Goal: Task Accomplishment & Management: Manage account settings

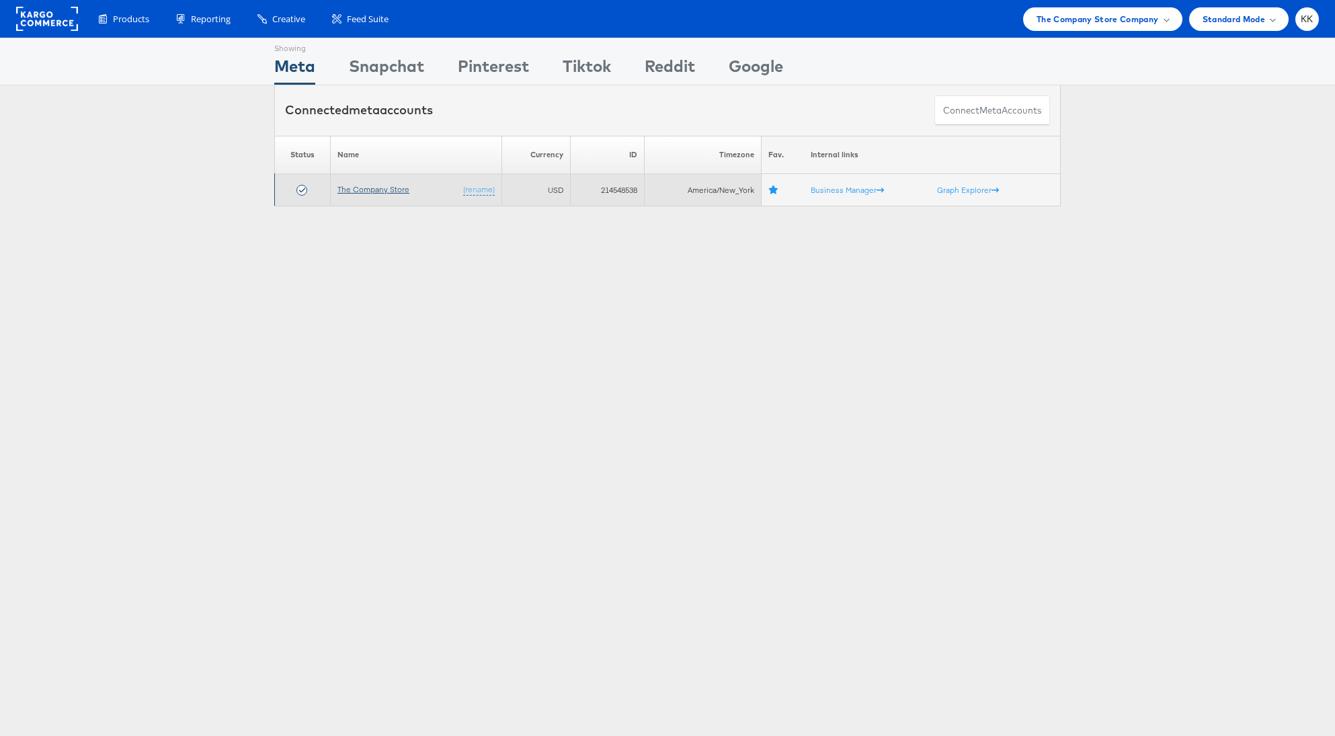
click at [373, 188] on link "The Company Store" at bounding box center [373, 189] width 72 height 10
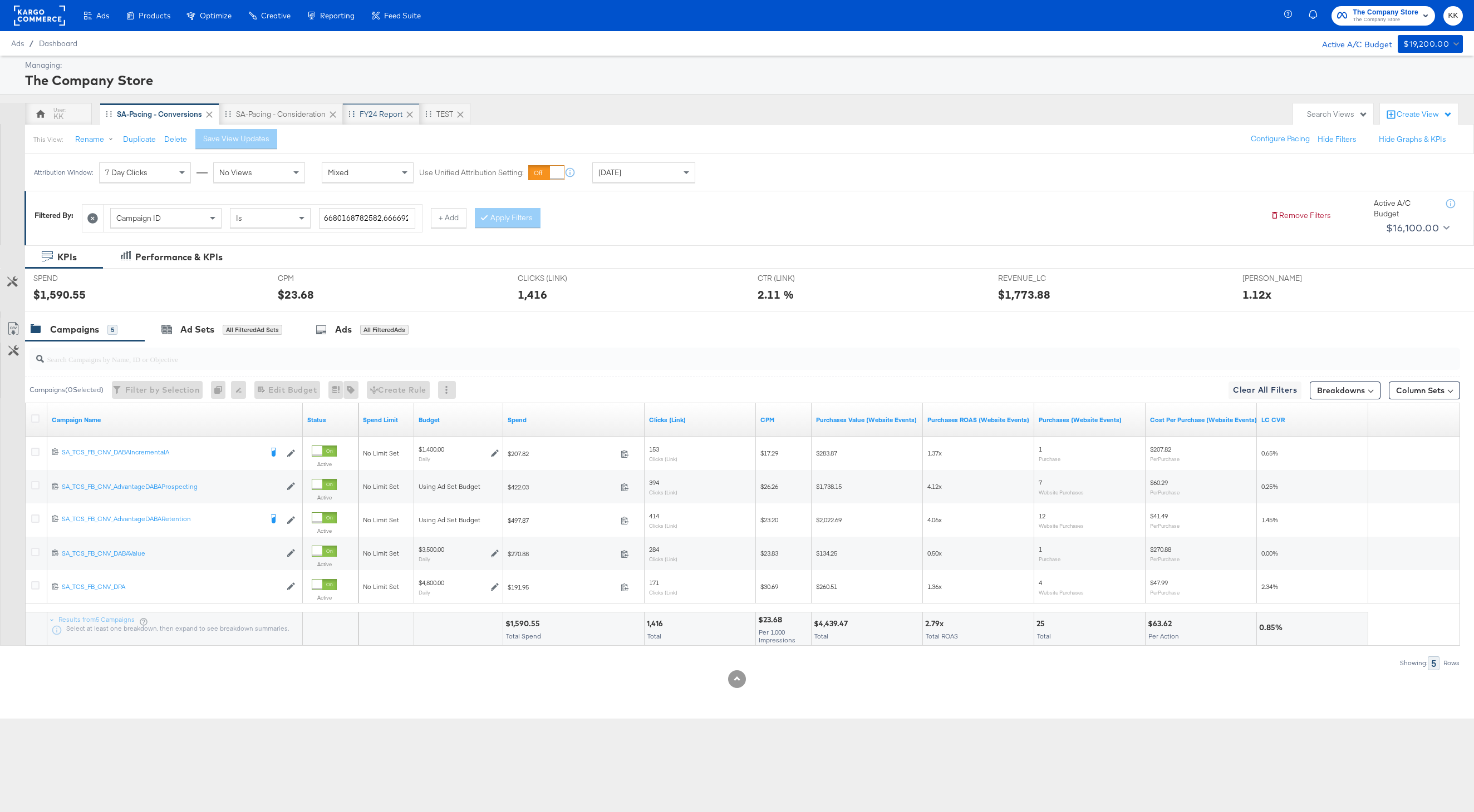
click at [388, 114] on div "FY24 Report" at bounding box center [381, 114] width 43 height 11
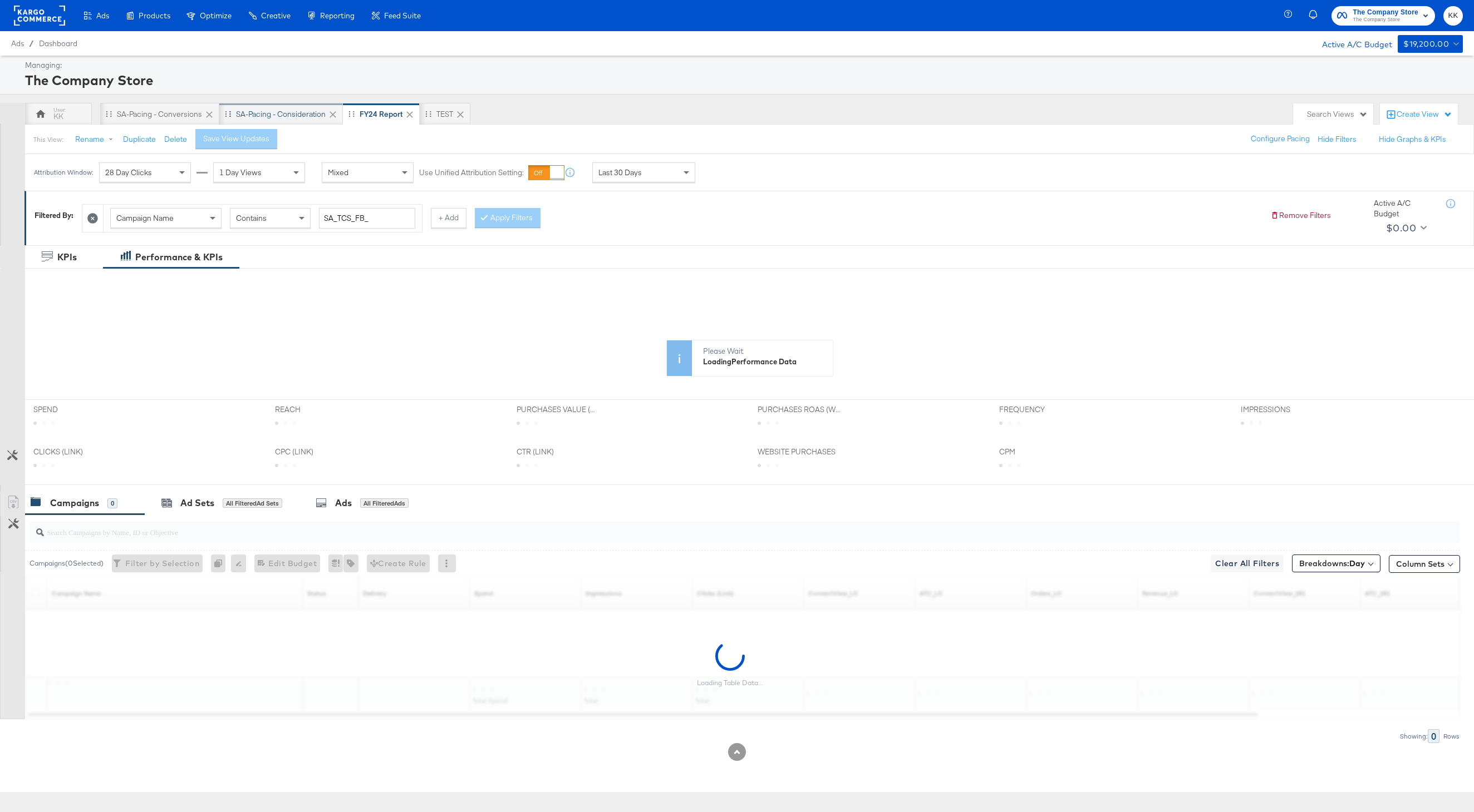
click at [291, 115] on div "SA-Pacing - Consideration" at bounding box center [281, 114] width 89 height 11
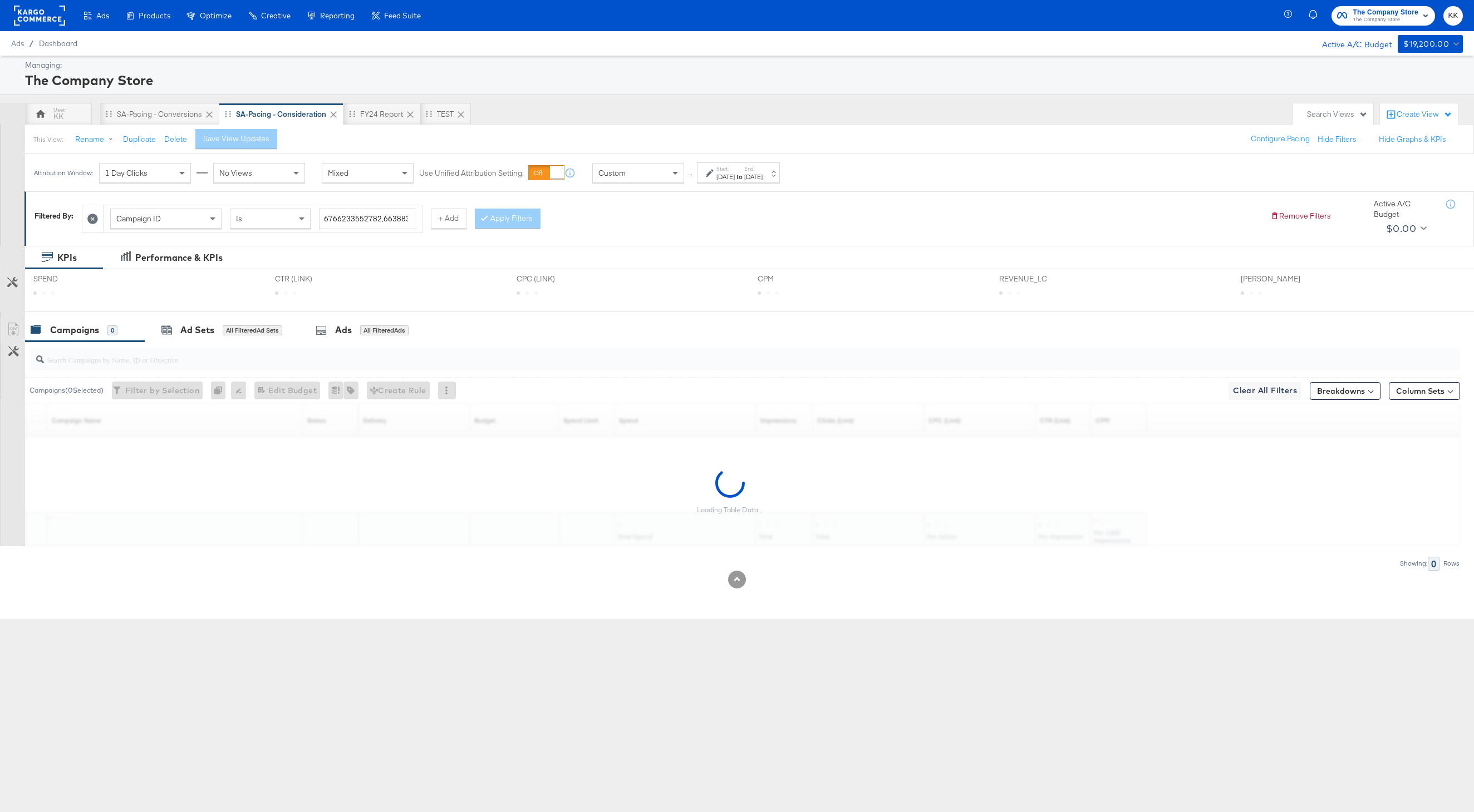
click at [619, 179] on div "Custom" at bounding box center [638, 173] width 91 height 19
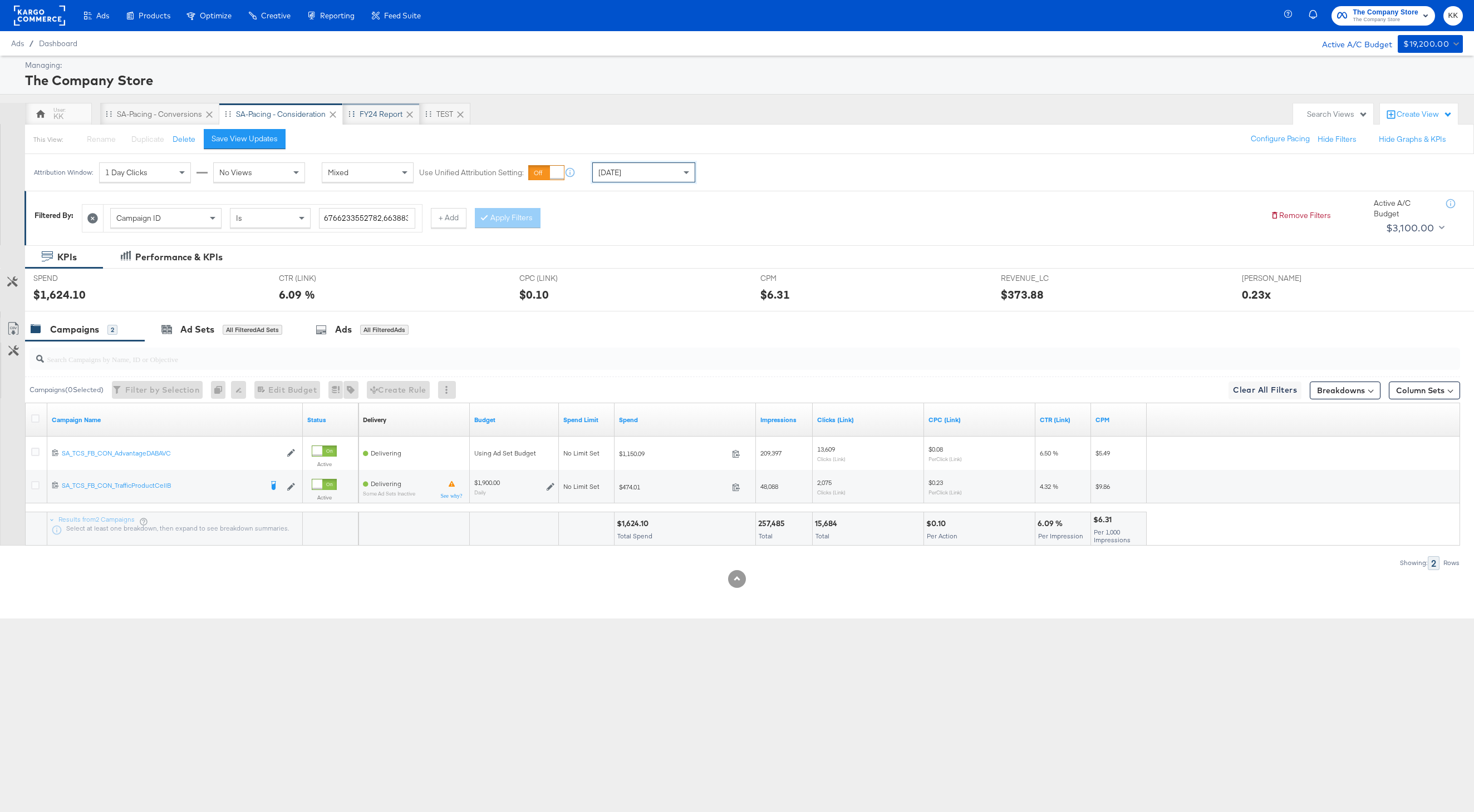
click at [382, 116] on div "FY24 Report" at bounding box center [381, 114] width 43 height 11
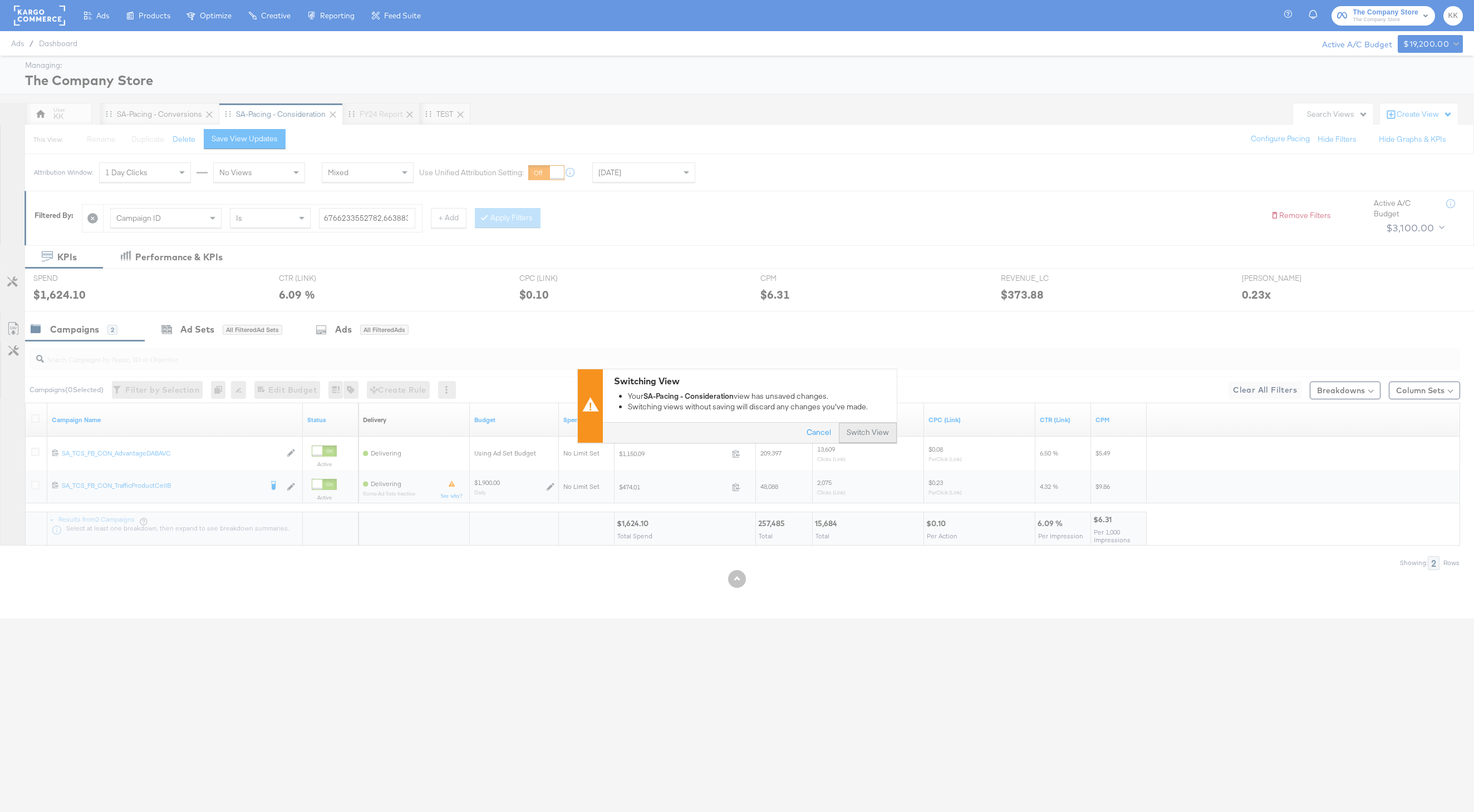
click at [870, 428] on button "Switch View" at bounding box center [868, 433] width 58 height 20
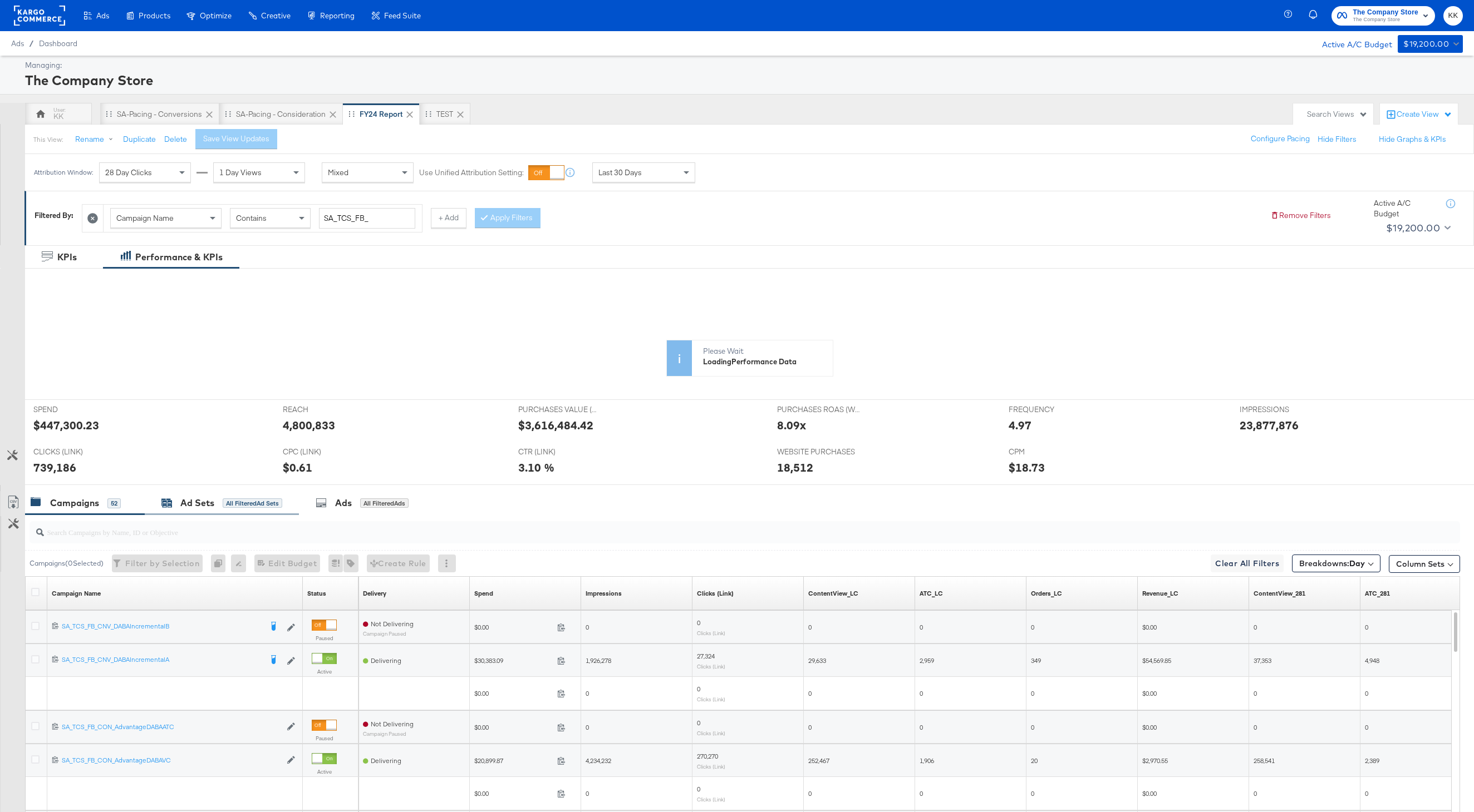
click at [204, 503] on div "Ad Sets" at bounding box center [197, 502] width 34 height 12
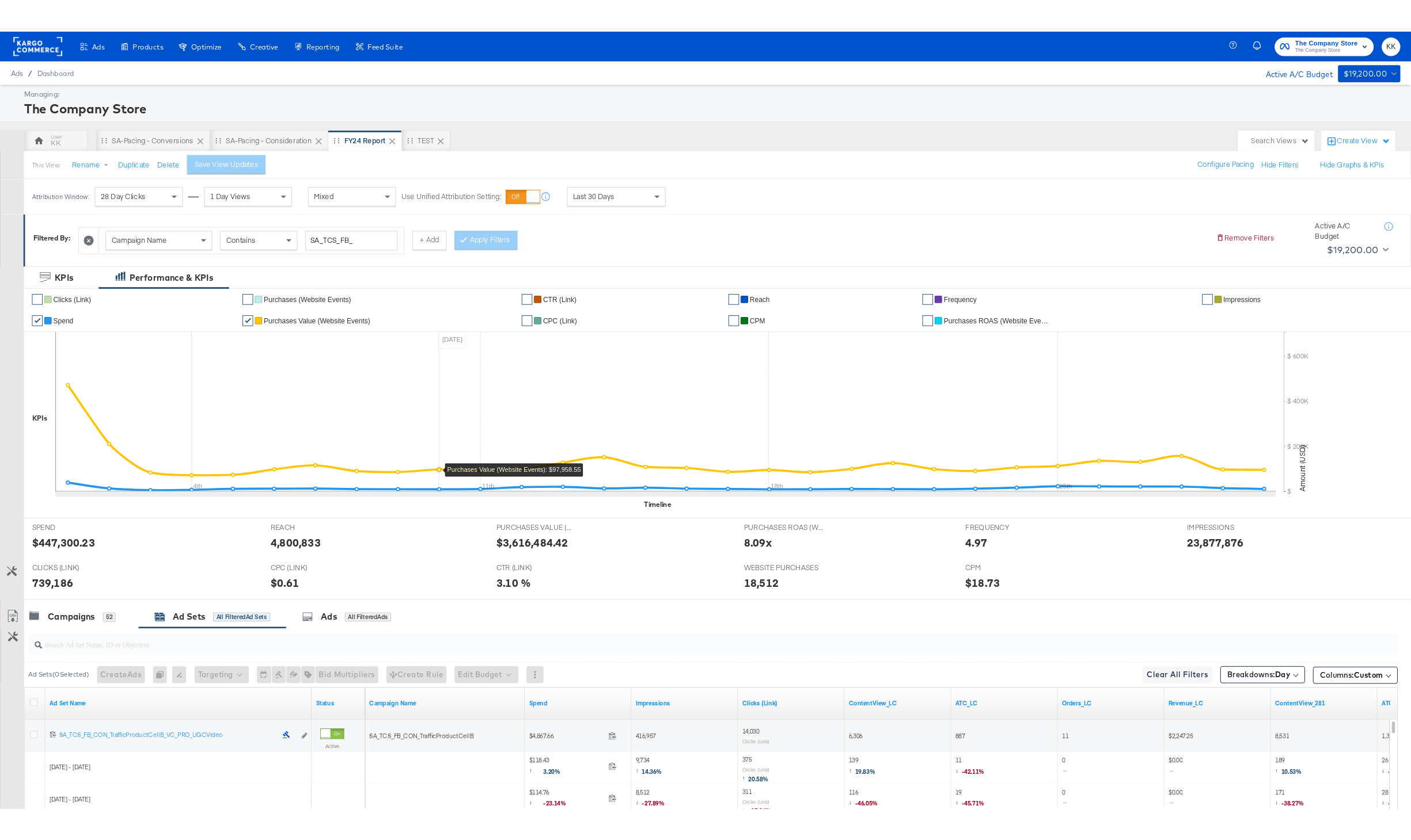
scroll to position [240, 0]
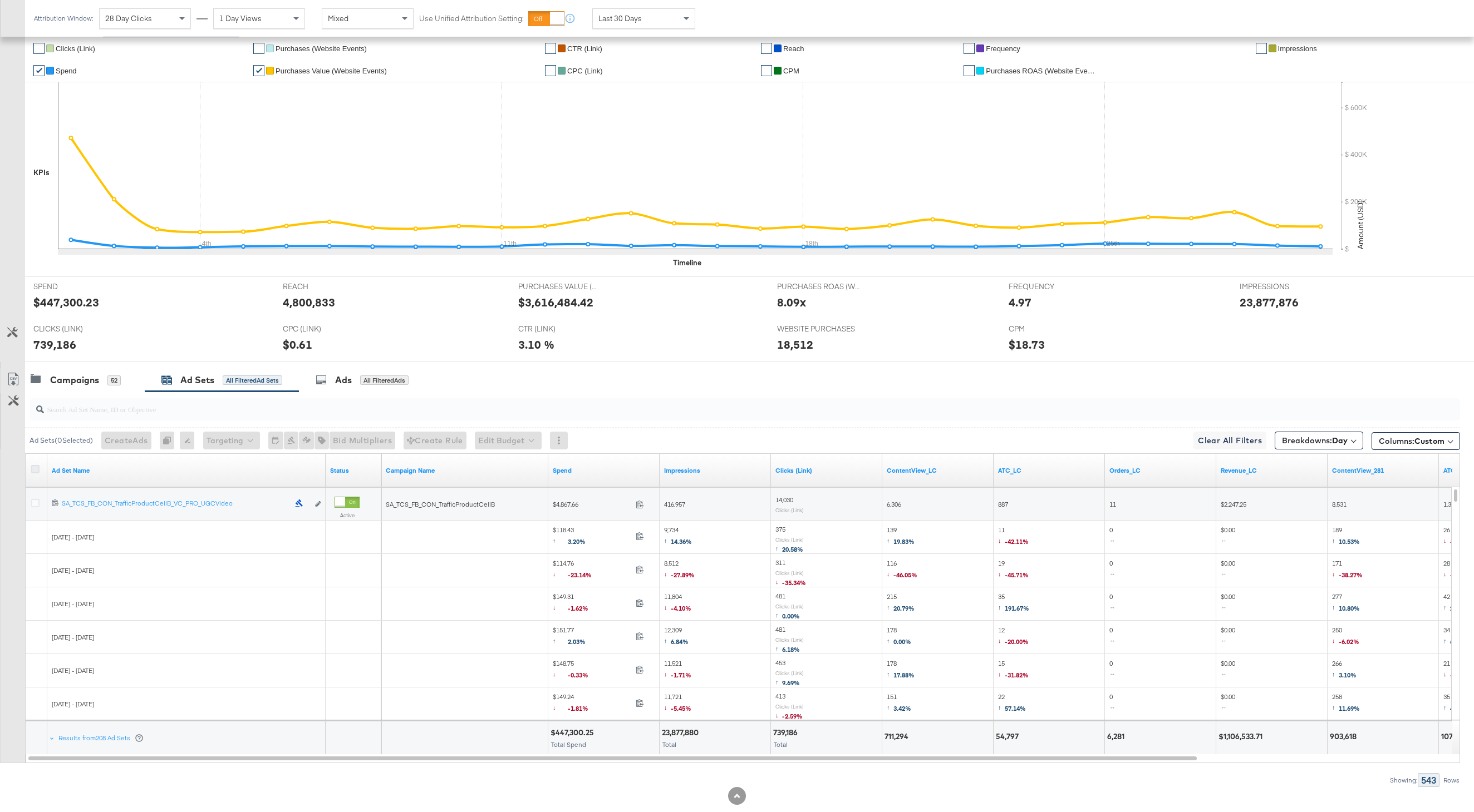
click at [36, 468] on icon at bounding box center [36, 469] width 8 height 8
click at [0, 0] on input "checkbox" at bounding box center [0, 0] width 0 height 0
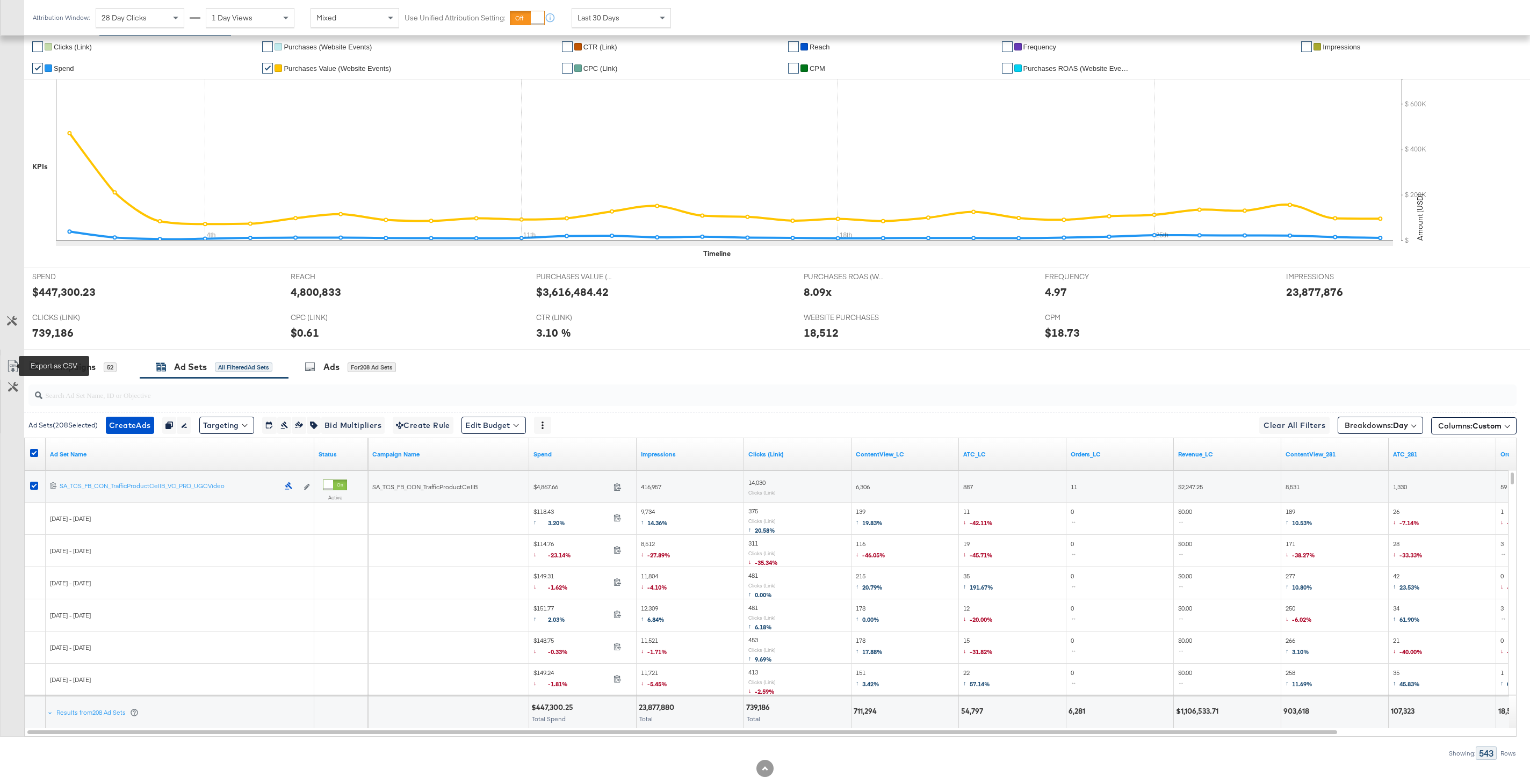
click at [14, 368] on icon at bounding box center [13, 366] width 13 height 13
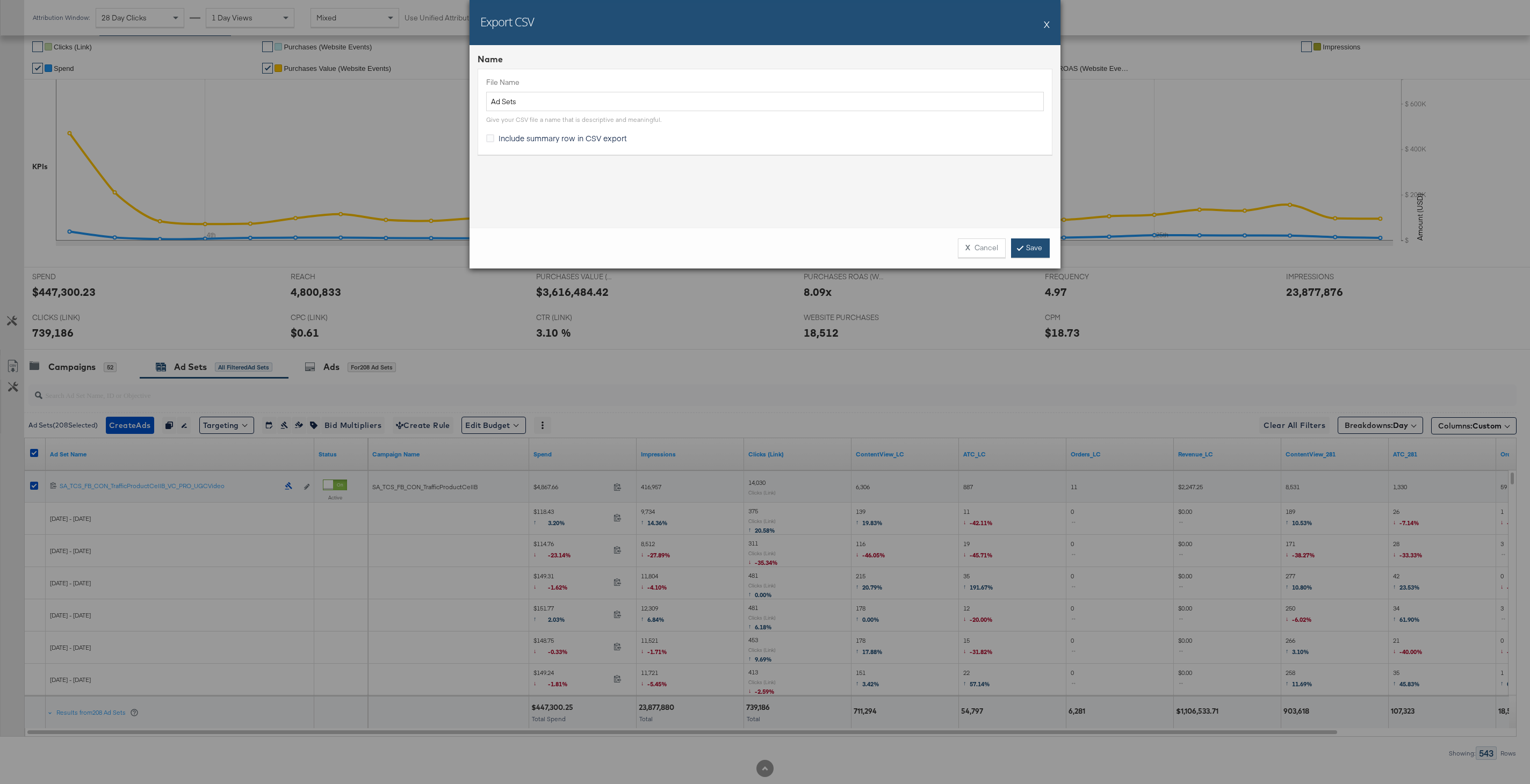
click at [1026, 249] on link "Save" at bounding box center [1030, 248] width 38 height 19
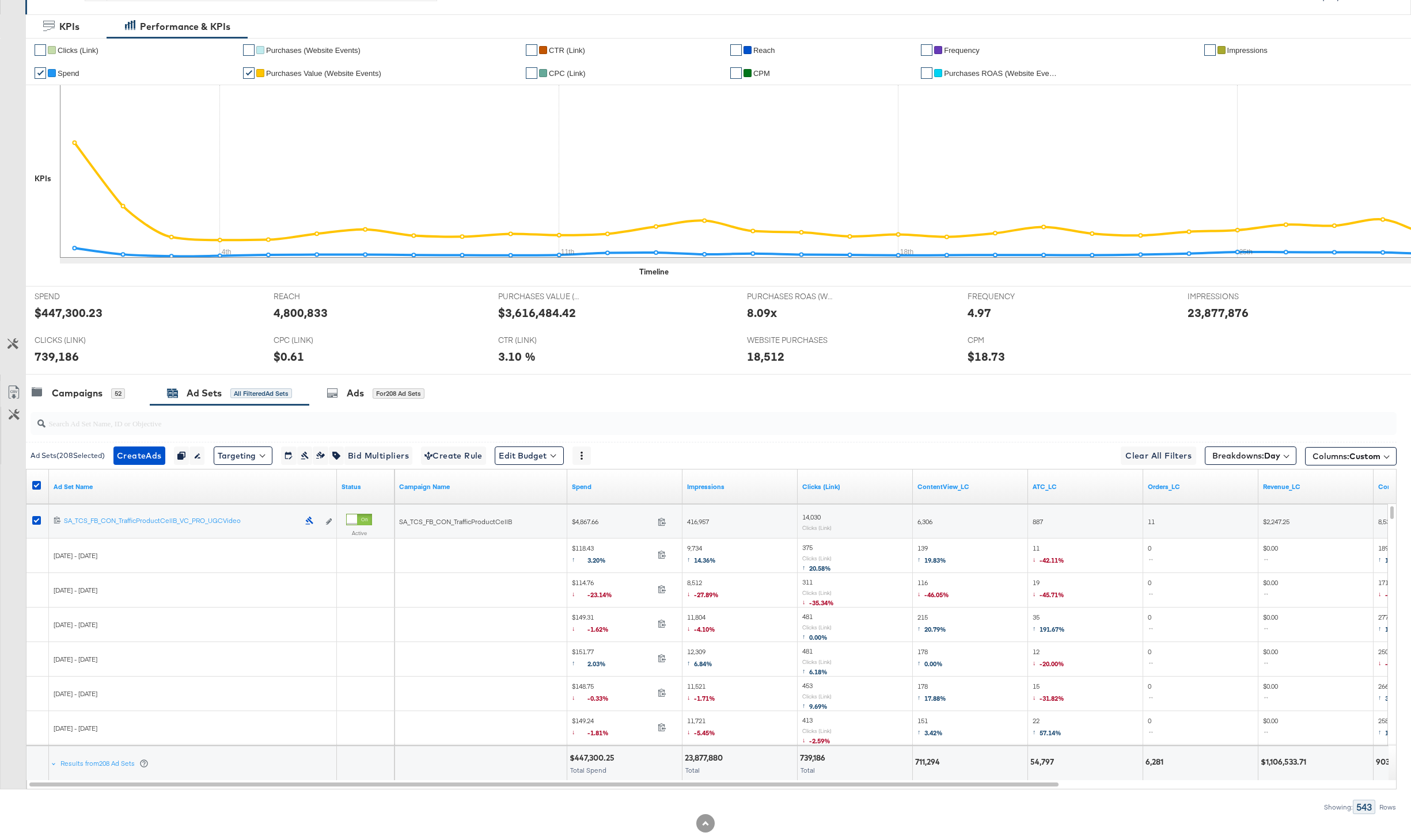
scroll to position [0, 0]
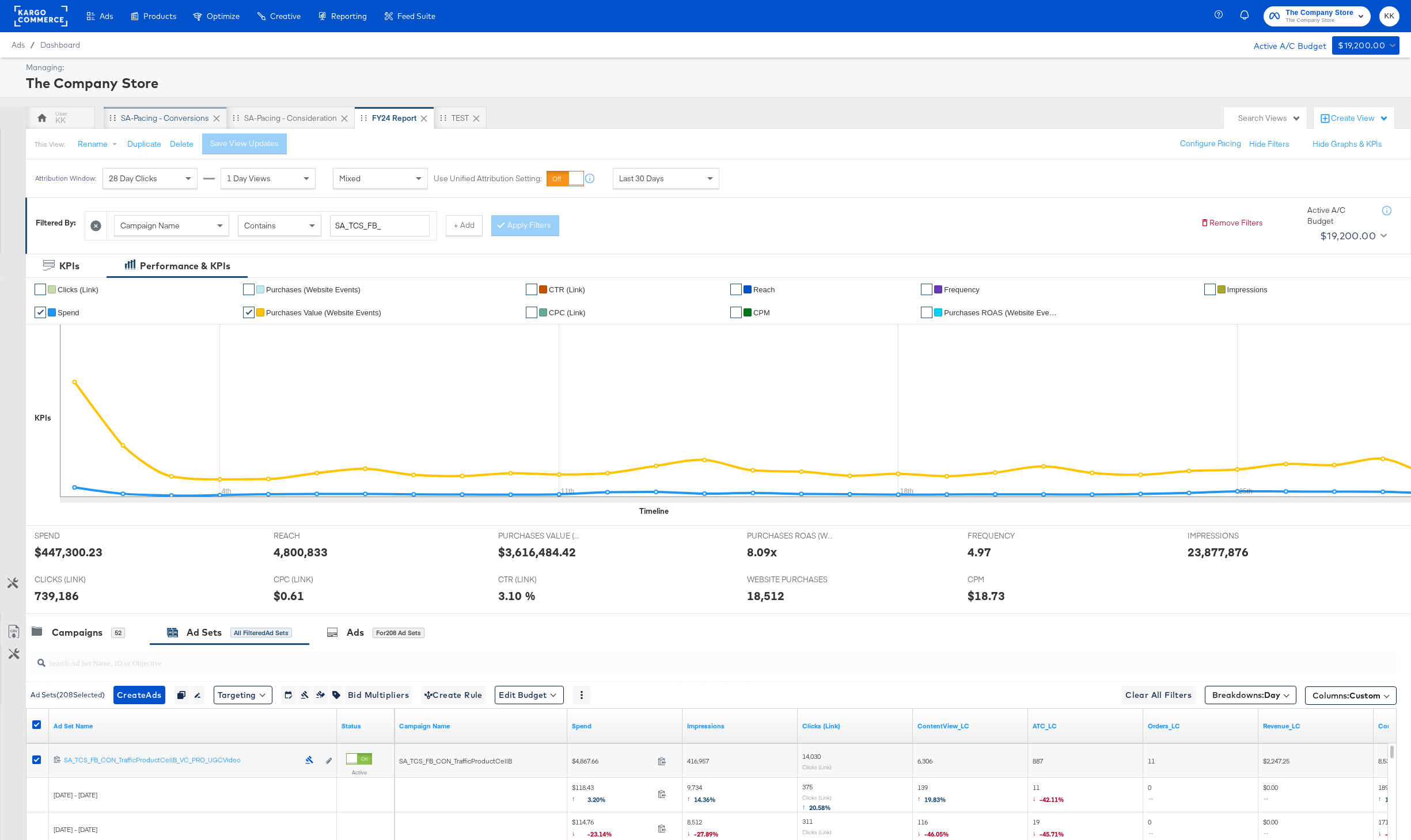
click at [141, 115] on div "SA-Pacing - Conversions" at bounding box center [164, 118] width 88 height 11
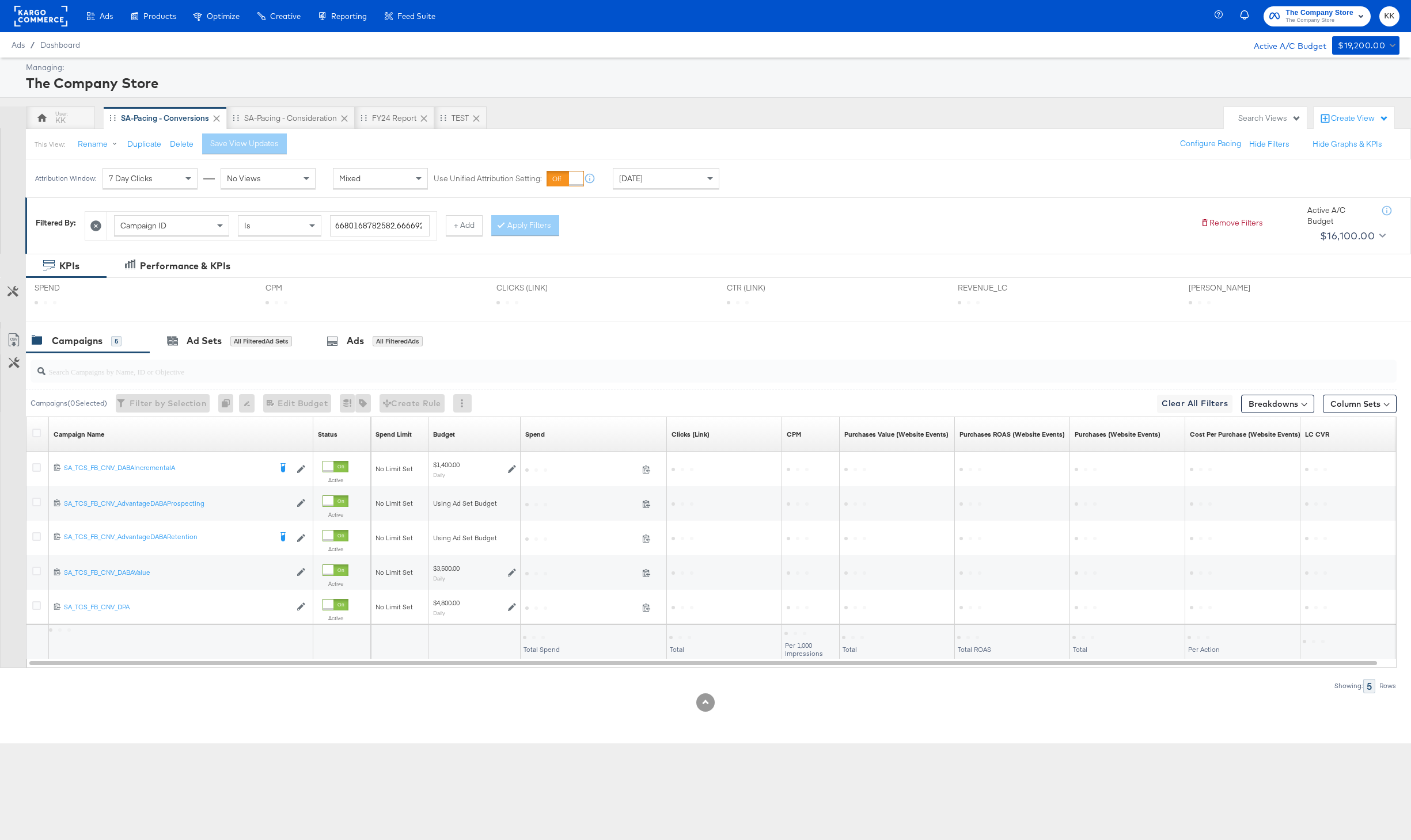
click at [680, 188] on div "Attribution Window: 7 Day Clicks No Views Mixed Use Unified Attribution Setting…" at bounding box center [380, 178] width 708 height 38
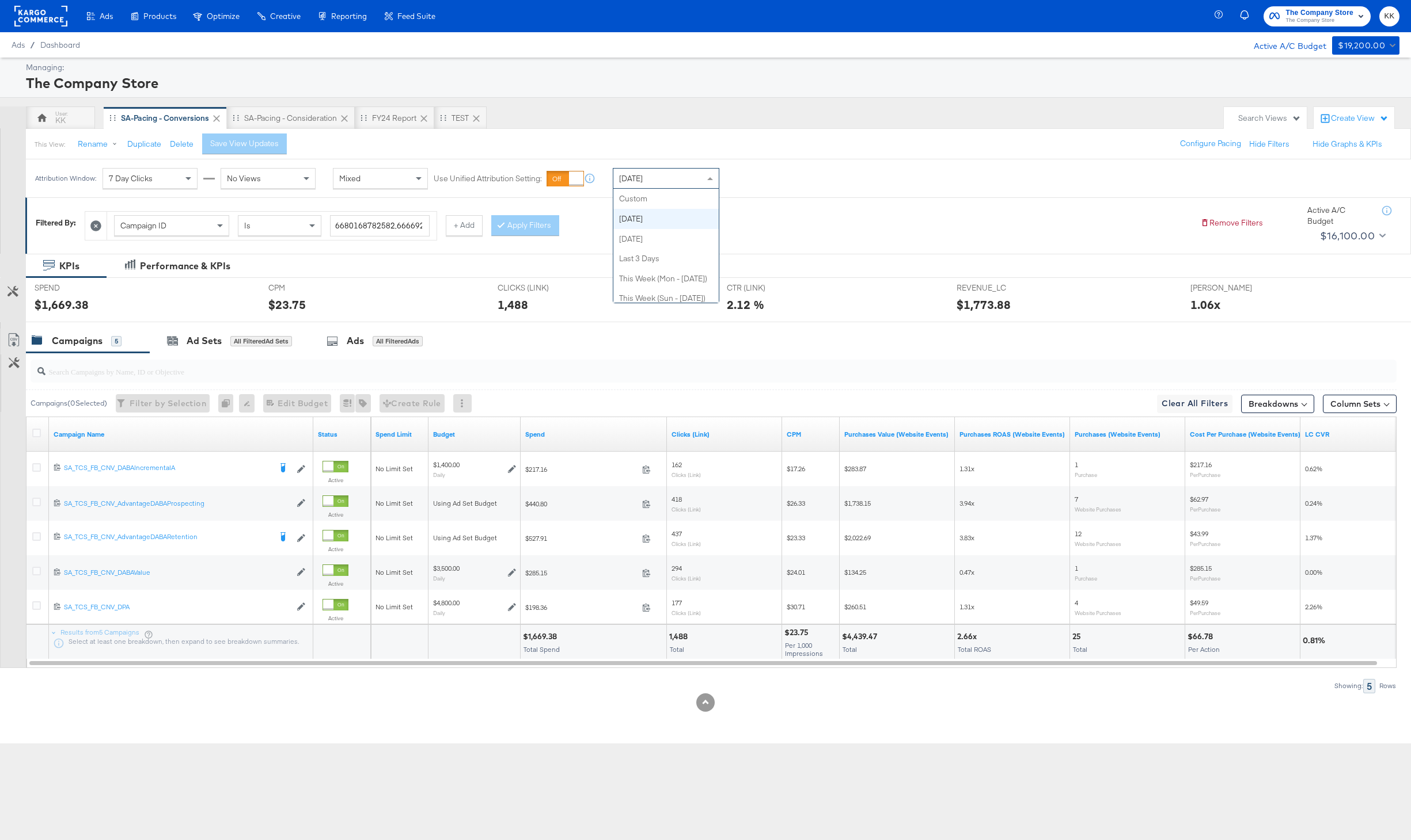
click at [673, 182] on div "[DATE]" at bounding box center [666, 178] width 105 height 20
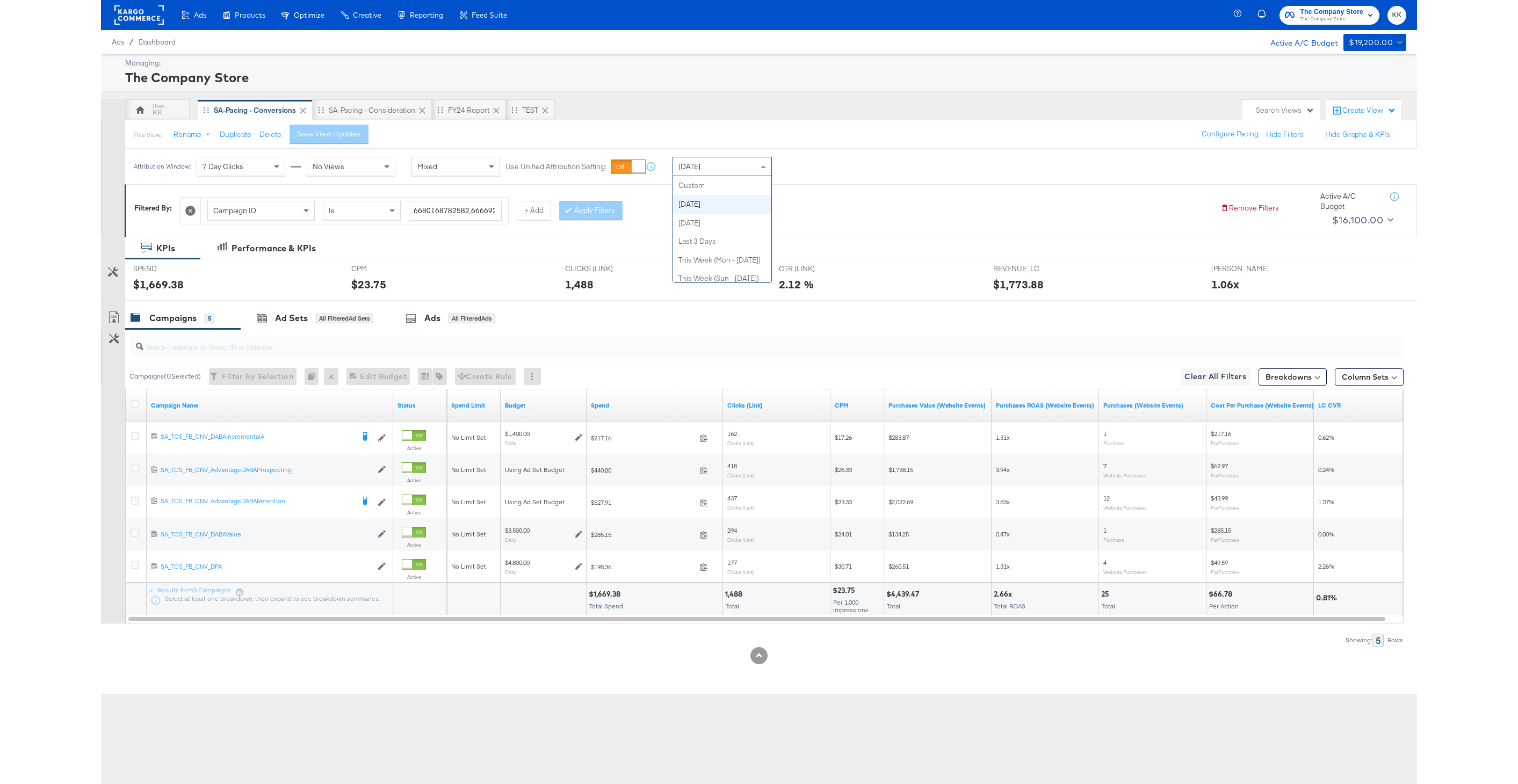
scroll to position [19, 0]
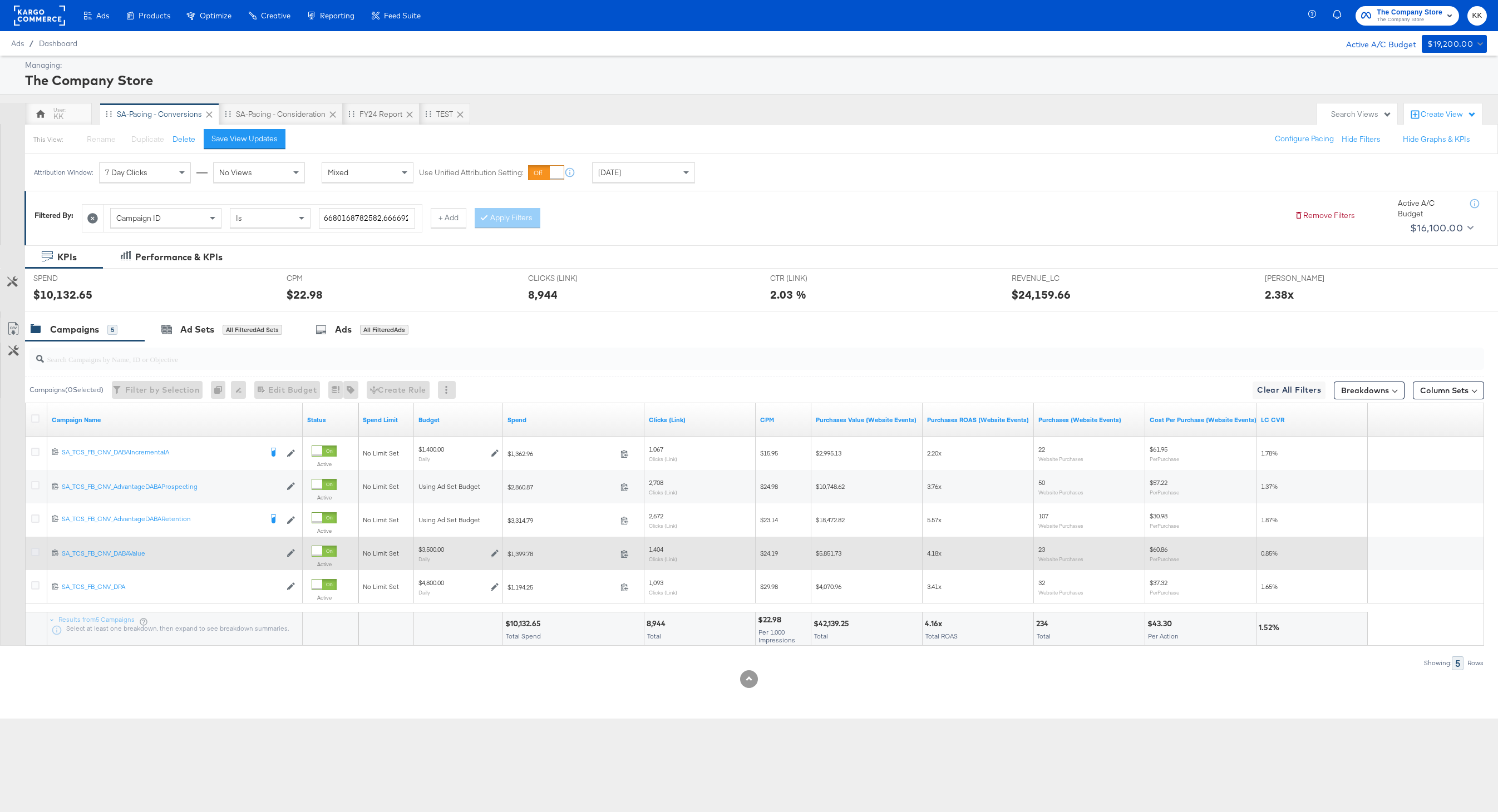
click at [38, 555] on icon at bounding box center [36, 552] width 8 height 8
click at [0, 0] on input "checkbox" at bounding box center [0, 0] width 0 height 0
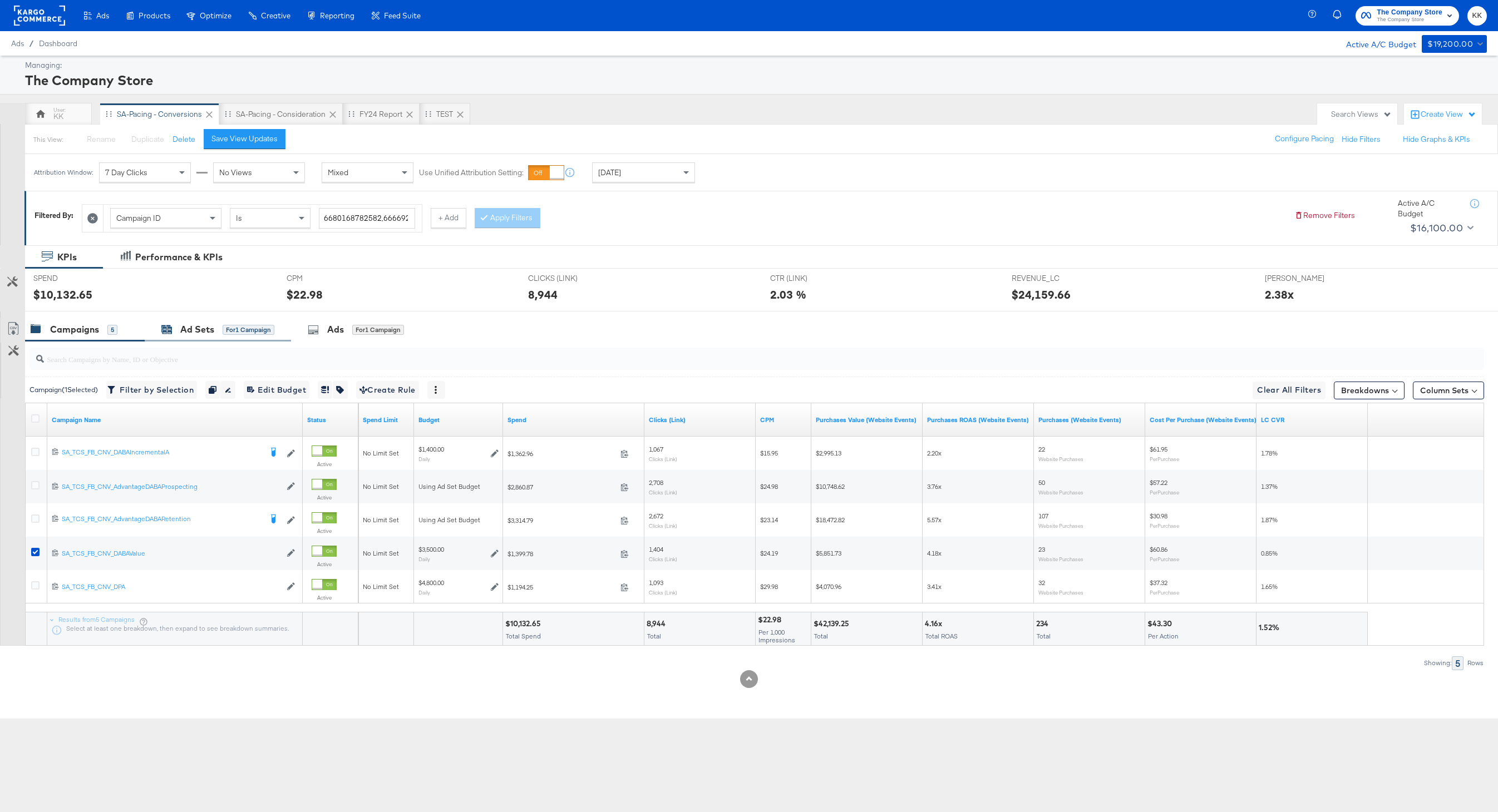
click at [223, 325] on div "for 1 Campaign" at bounding box center [248, 330] width 52 height 10
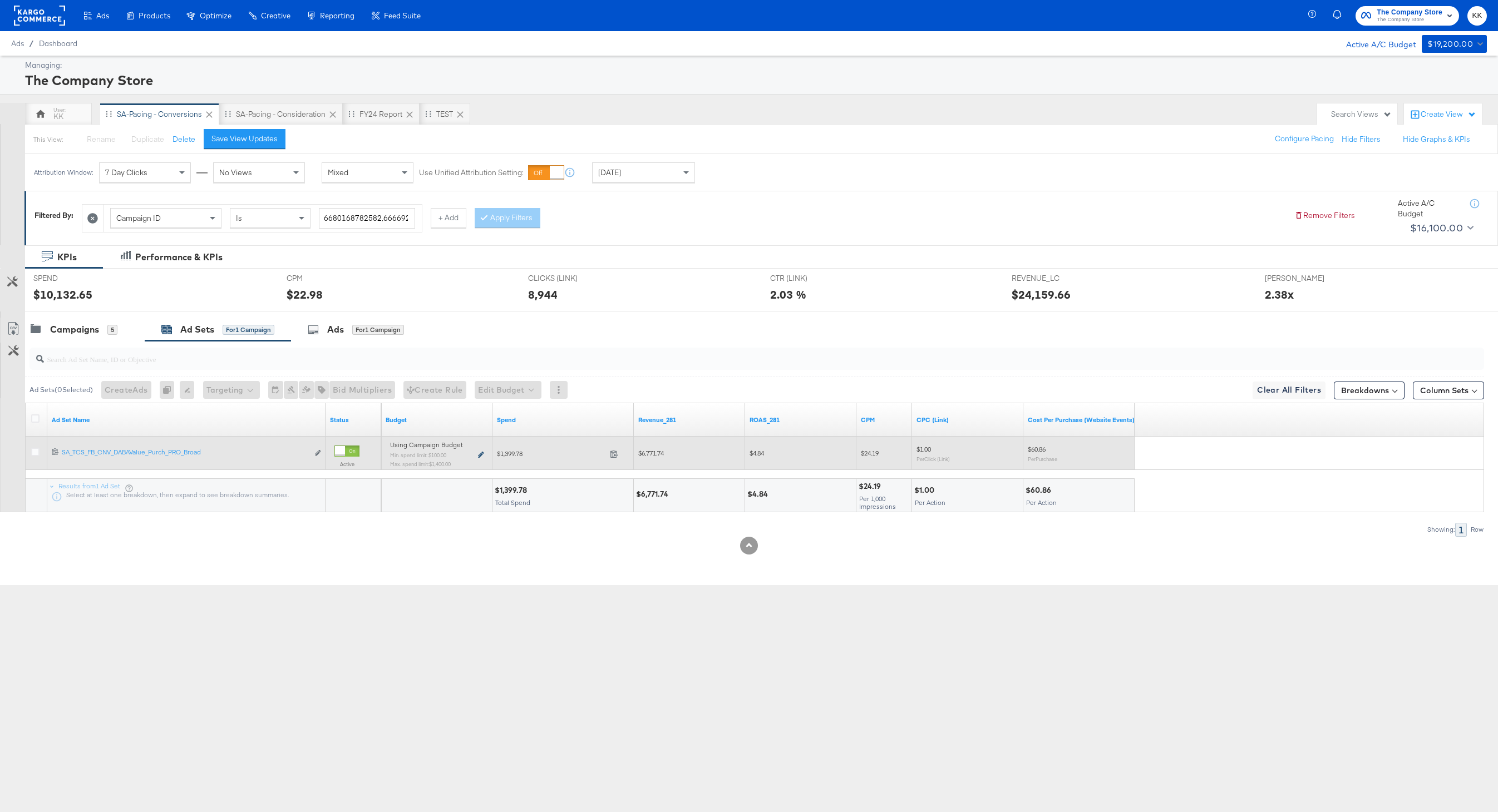
click at [479, 455] on icon at bounding box center [480, 454] width 6 height 6
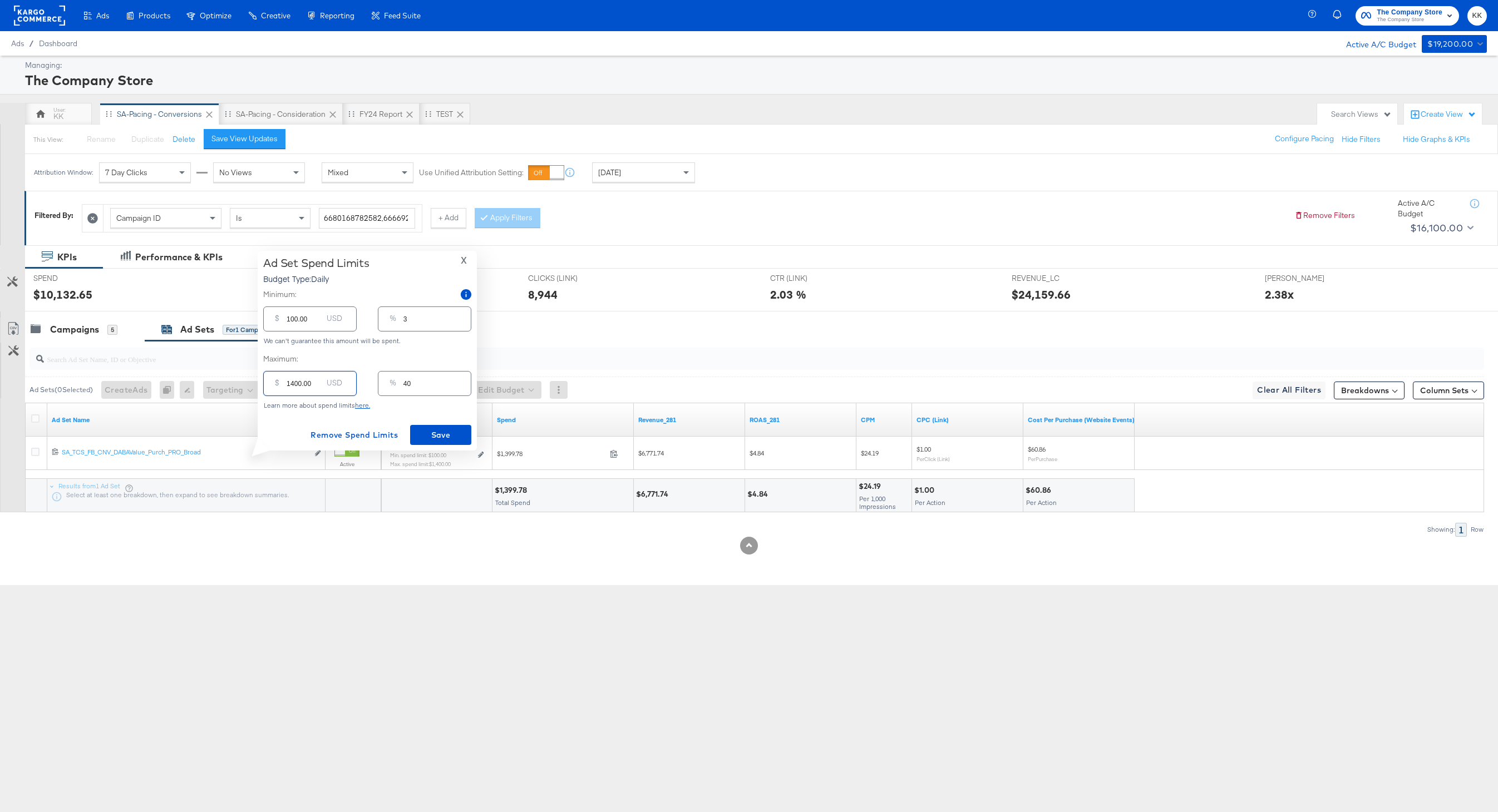
click at [294, 383] on input "1400.00" at bounding box center [304, 379] width 36 height 24
type input "100.00"
type input "3"
type input "1200.00"
type input "34"
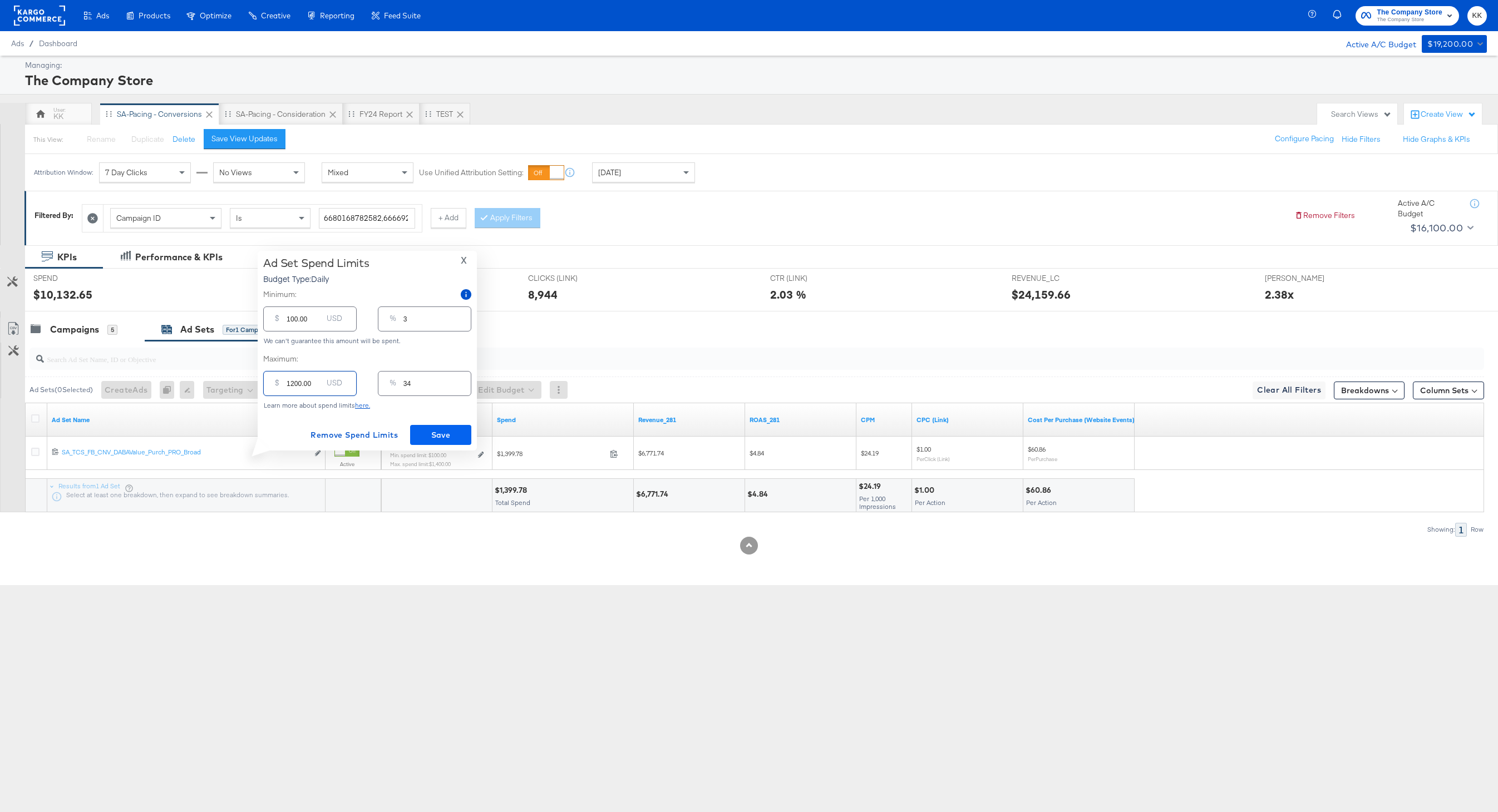
type input "1200.00"
click at [423, 435] on span "Save" at bounding box center [441, 435] width 52 height 14
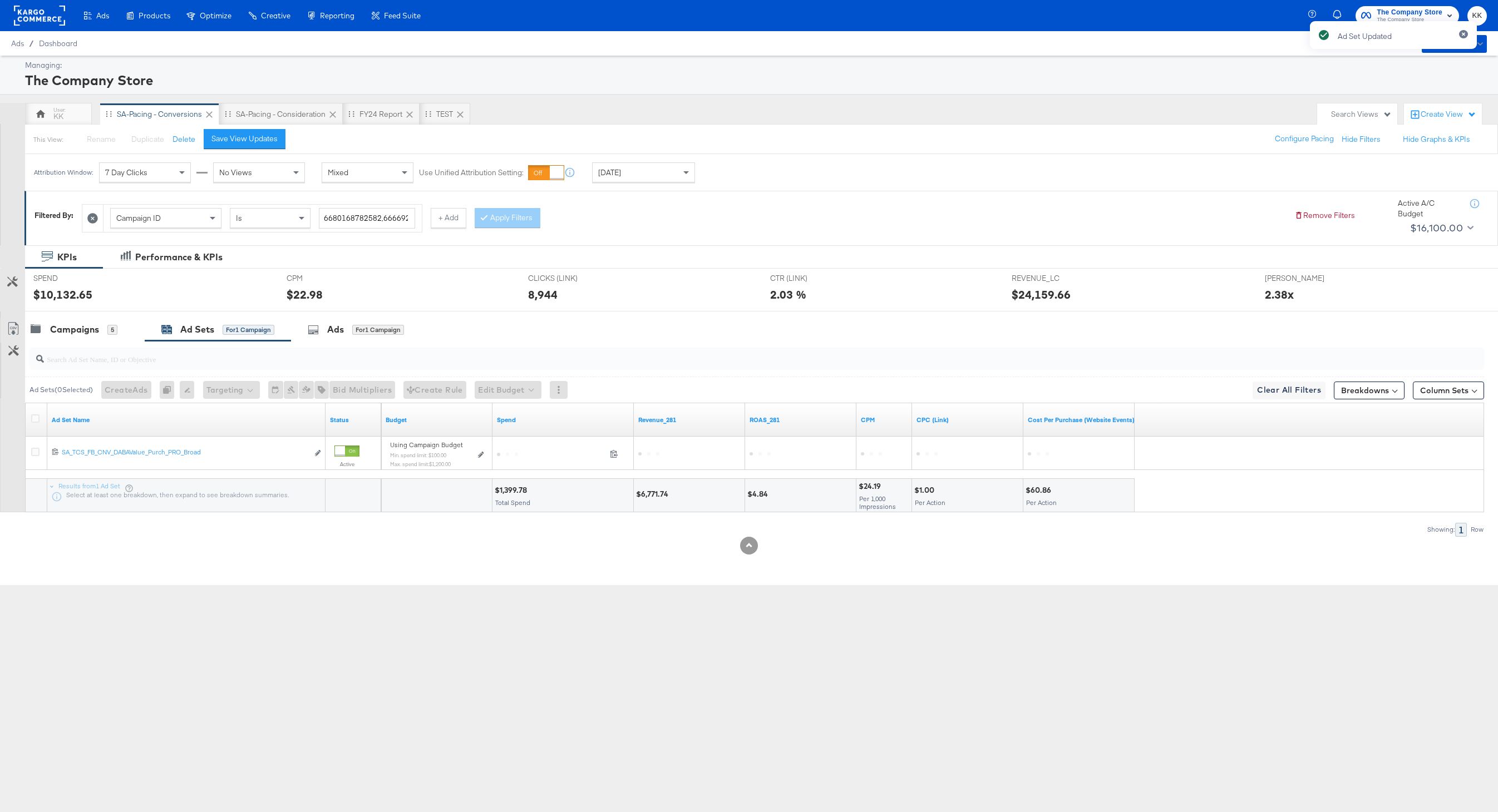
click at [94, 309] on div "SPEND SPEND $10,132.65" at bounding box center [152, 290] width 253 height 42
click at [87, 320] on div "Campaigns 5" at bounding box center [84, 329] width 120 height 24
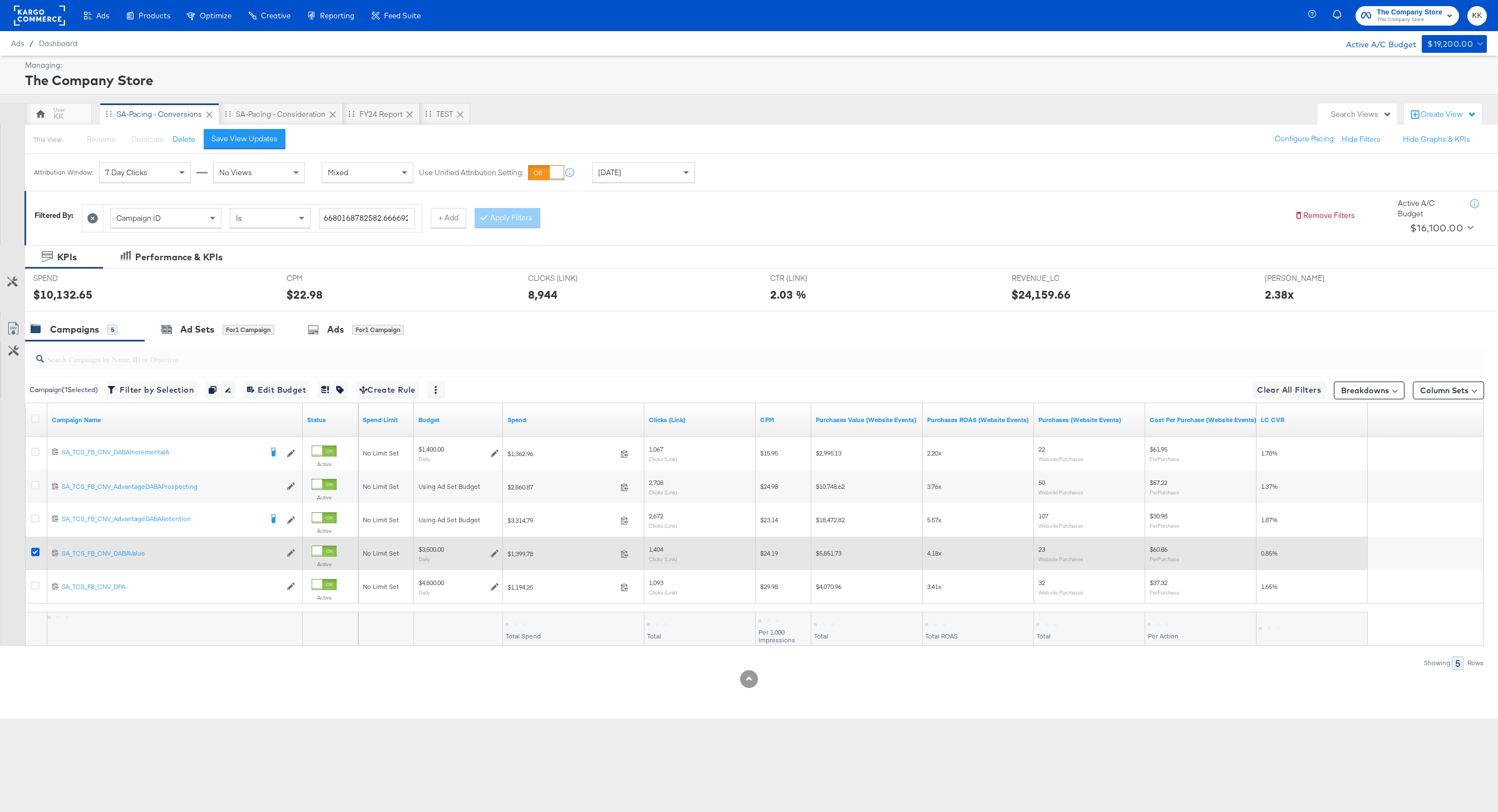
click at [35, 549] on icon at bounding box center [36, 552] width 8 height 8
click at [0, 0] on input "checkbox" at bounding box center [0, 0] width 0 height 0
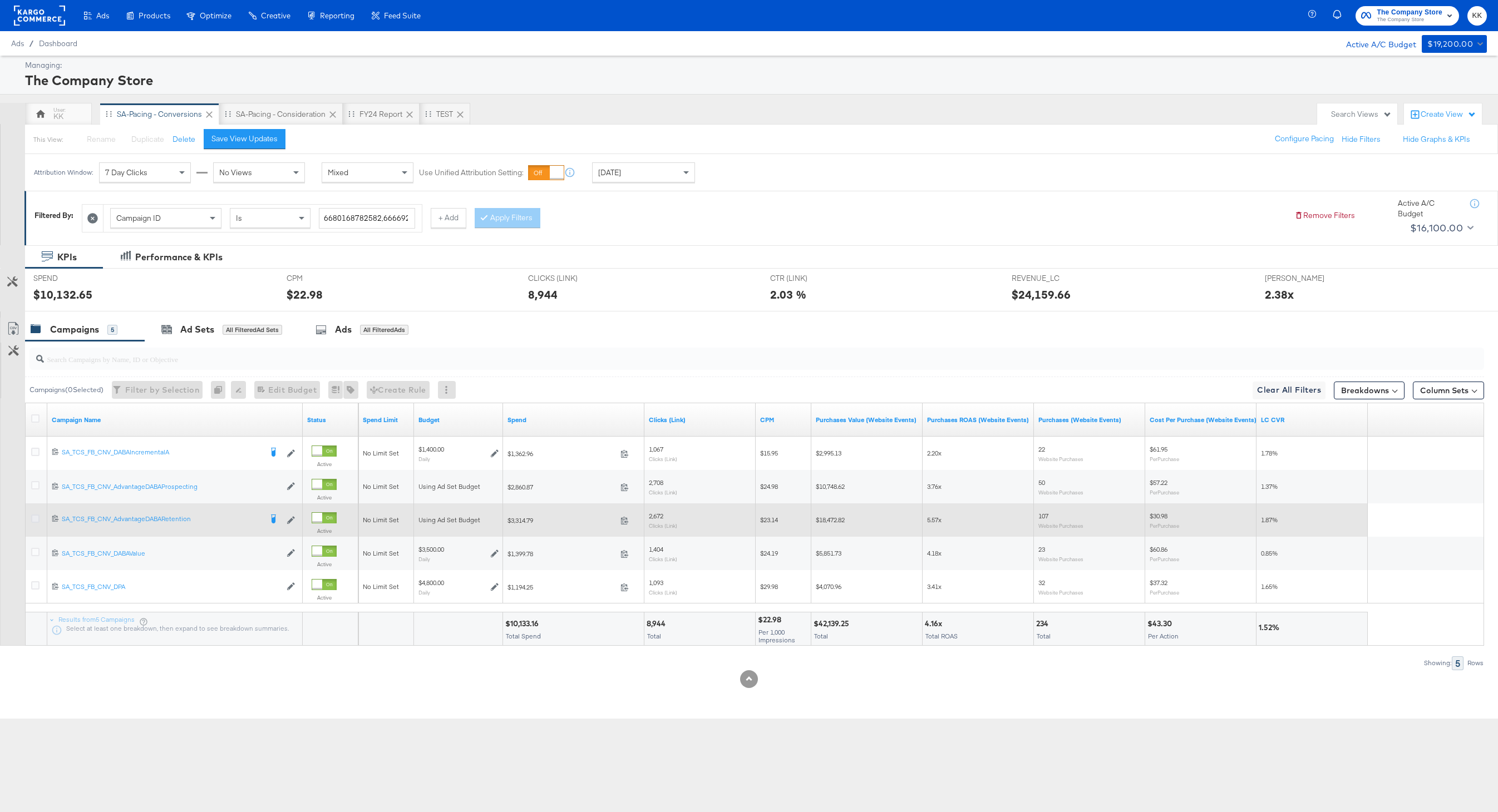
click at [35, 517] on icon at bounding box center [36, 519] width 8 height 8
click at [0, 0] on input "checkbox" at bounding box center [0, 0] width 0 height 0
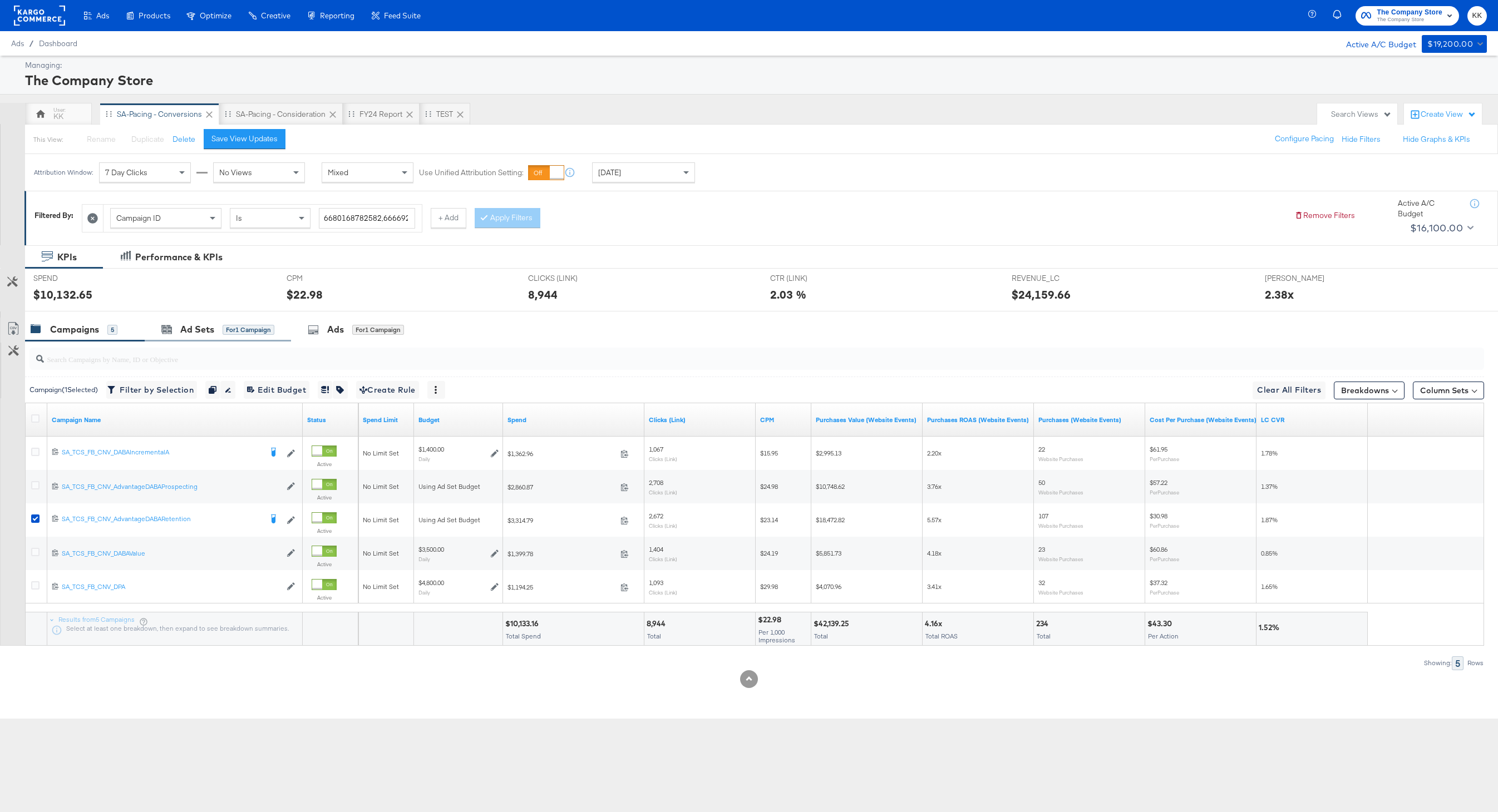
click at [197, 338] on div "Ad Sets for 1 Campaign" at bounding box center [218, 329] width 147 height 24
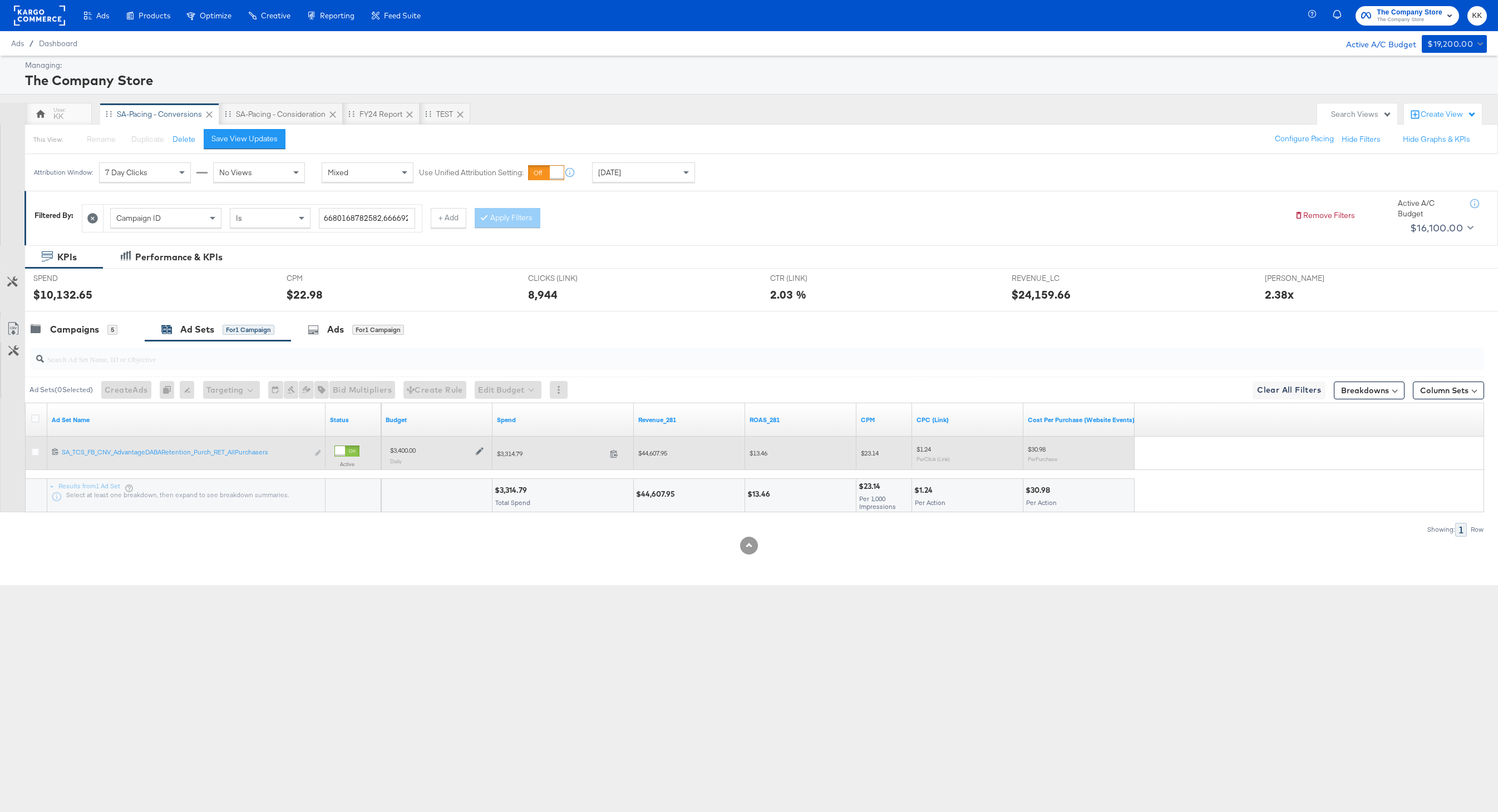
click at [482, 450] on icon at bounding box center [479, 450] width 7 height 7
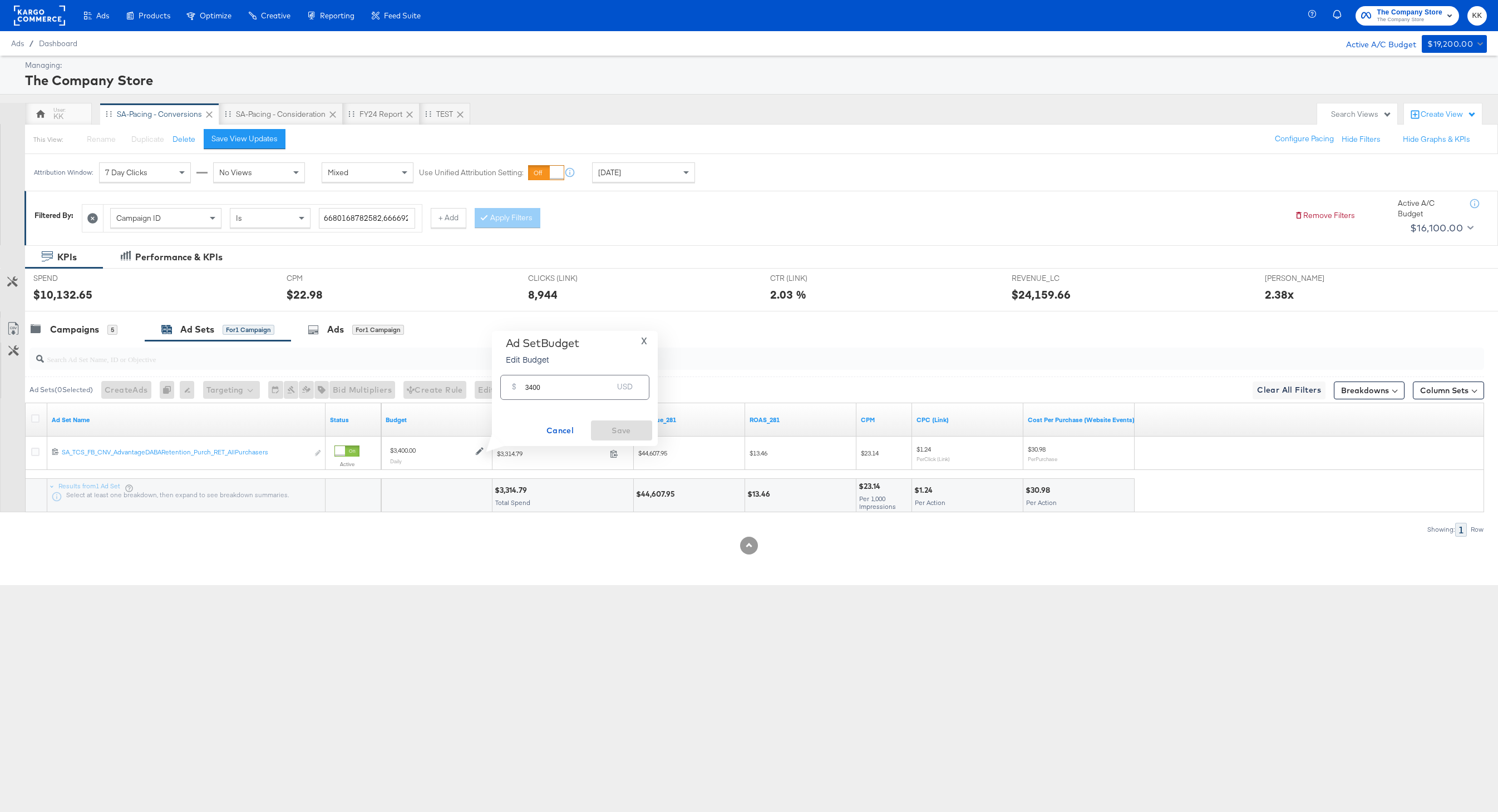
click at [534, 389] on input "3400" at bounding box center [569, 382] width 88 height 24
type input "3000"
click at [633, 427] on span "Save" at bounding box center [621, 430] width 52 height 14
click at [104, 339] on div "Campaigns 5" at bounding box center [84, 329] width 120 height 24
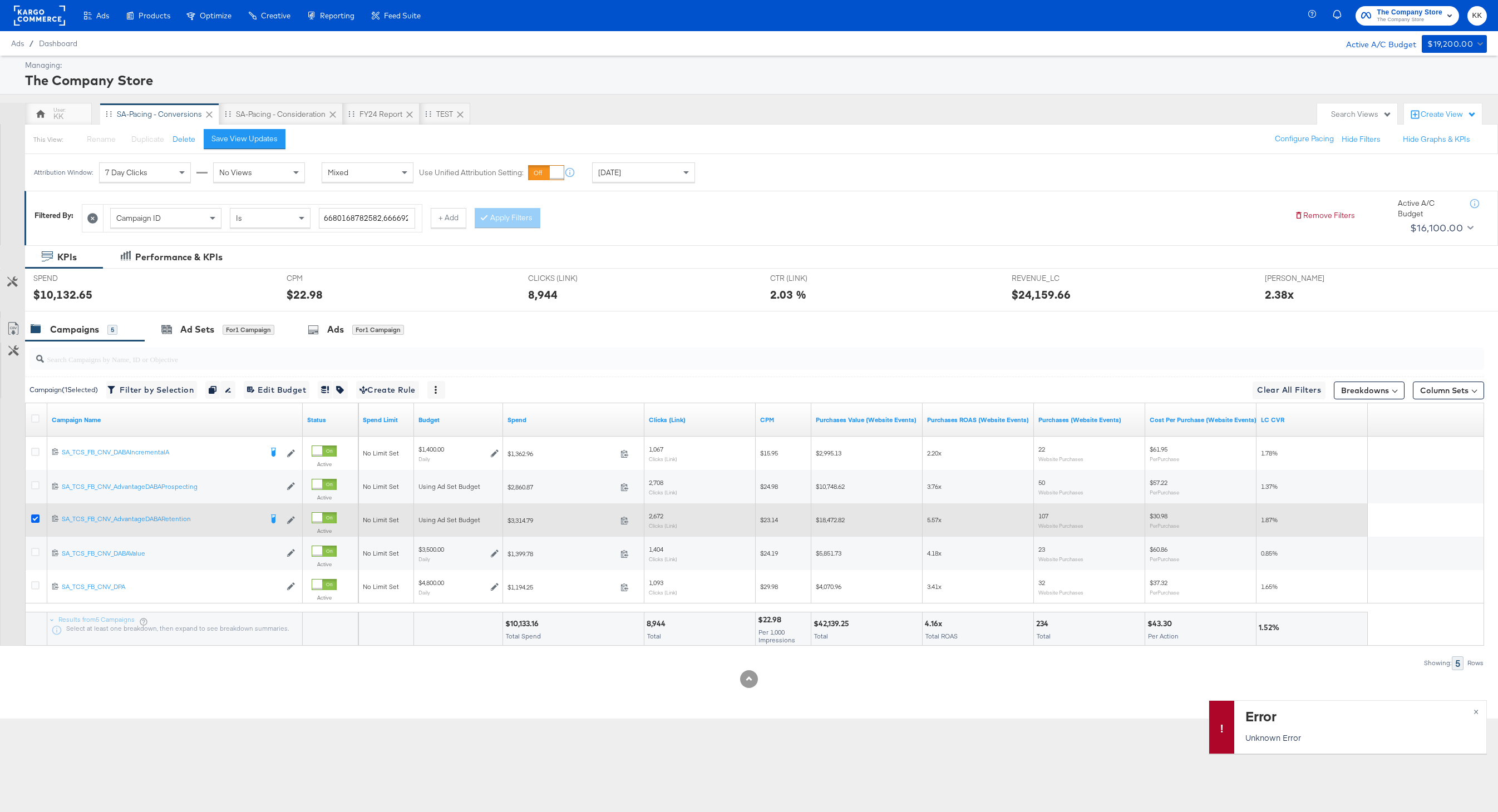
click at [33, 518] on icon at bounding box center [36, 519] width 8 height 8
click at [0, 0] on input "checkbox" at bounding box center [0, 0] width 0 height 0
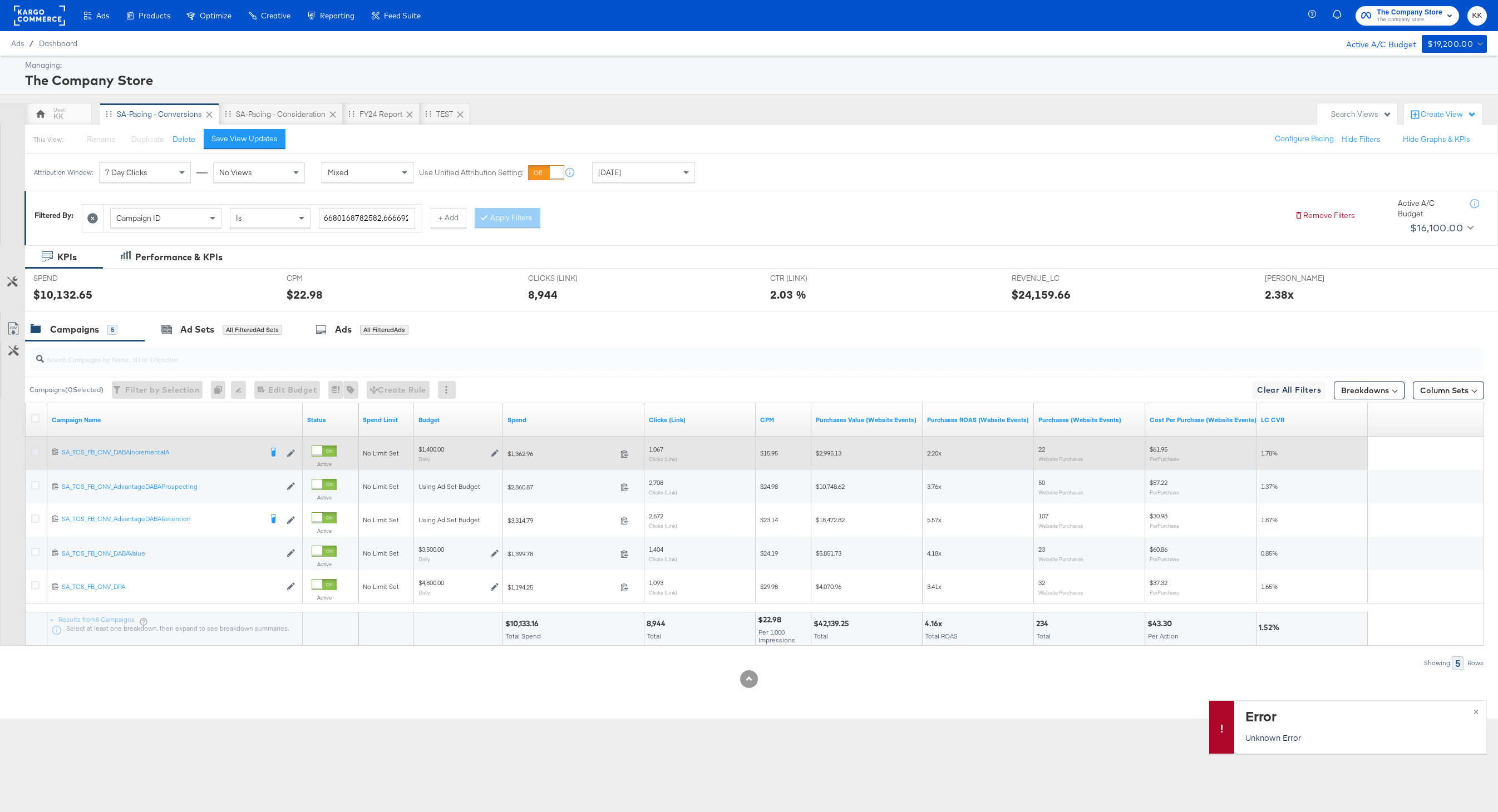
click at [33, 453] on icon at bounding box center [36, 452] width 8 height 8
click at [0, 0] on input "checkbox" at bounding box center [0, 0] width 0 height 0
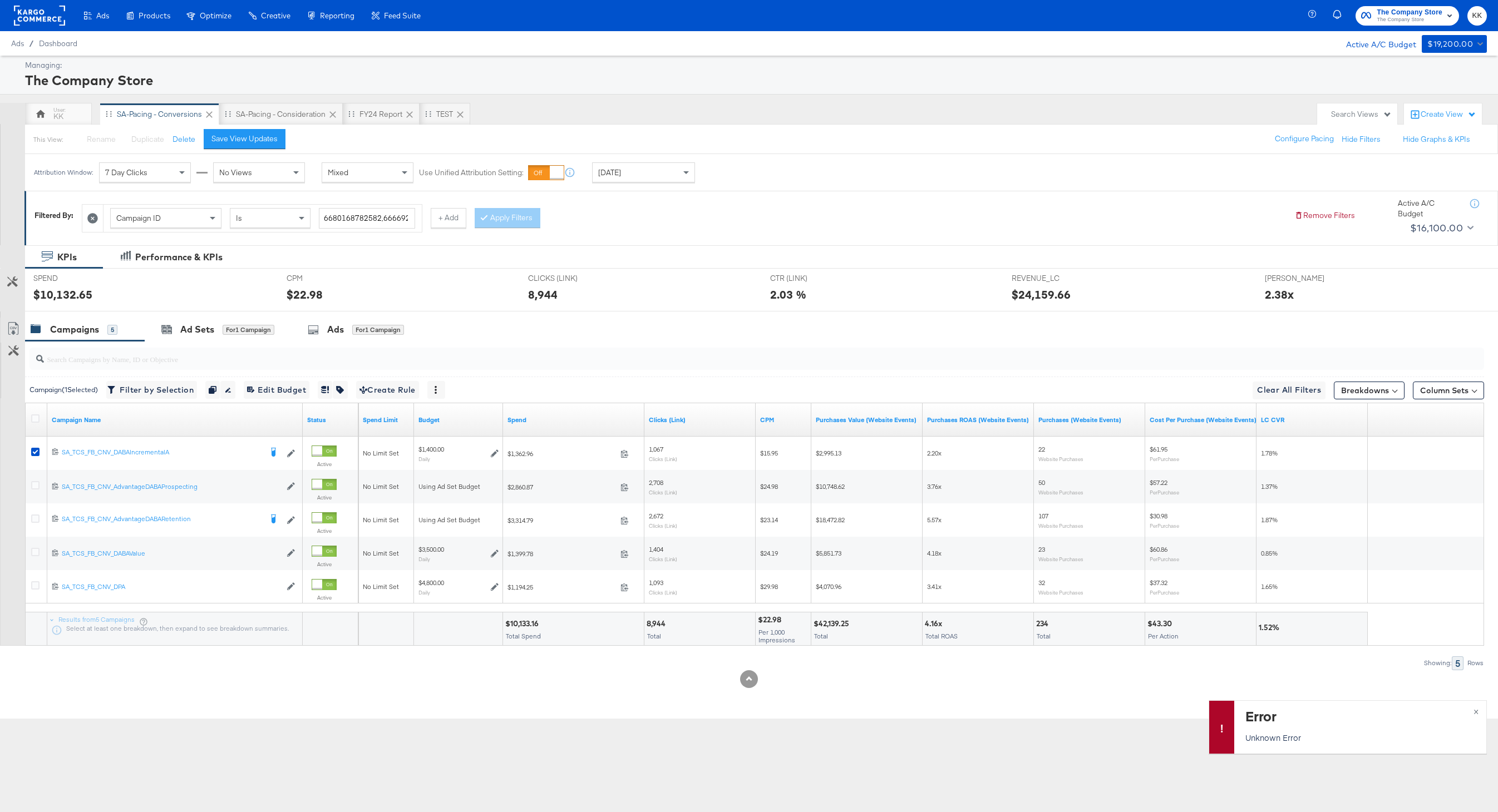
click at [224, 311] on div at bounding box center [773, 311] width 1498 height 1
click at [224, 326] on div "for 1 Campaign" at bounding box center [248, 330] width 52 height 10
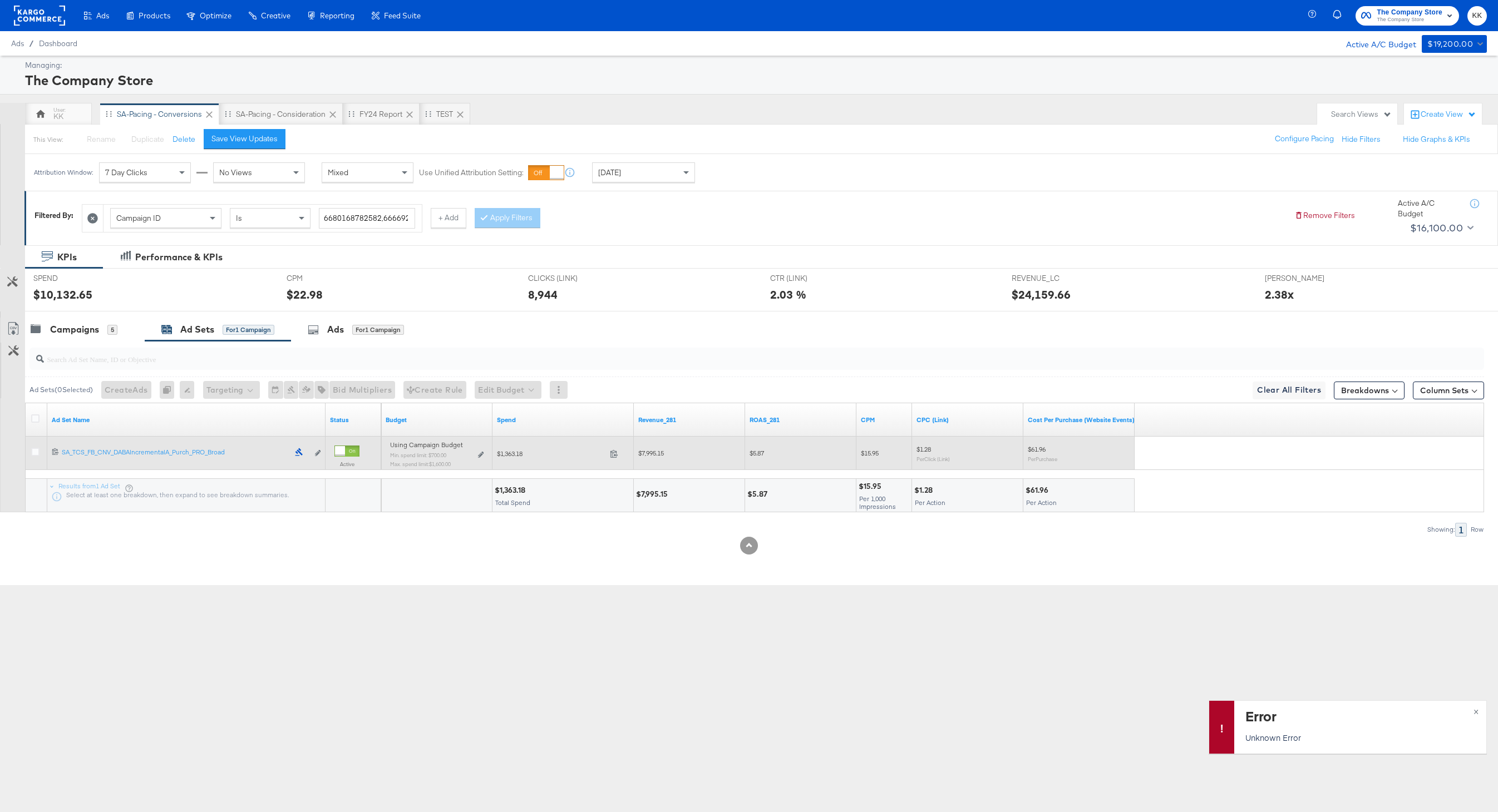
click at [476, 452] on div "Using Campaign Budget Min. spend limit: $700.00 Max. spend limit : $1,600.00 Ed…" at bounding box center [436, 459] width 94 height 26
click at [482, 452] on icon at bounding box center [480, 454] width 6 height 6
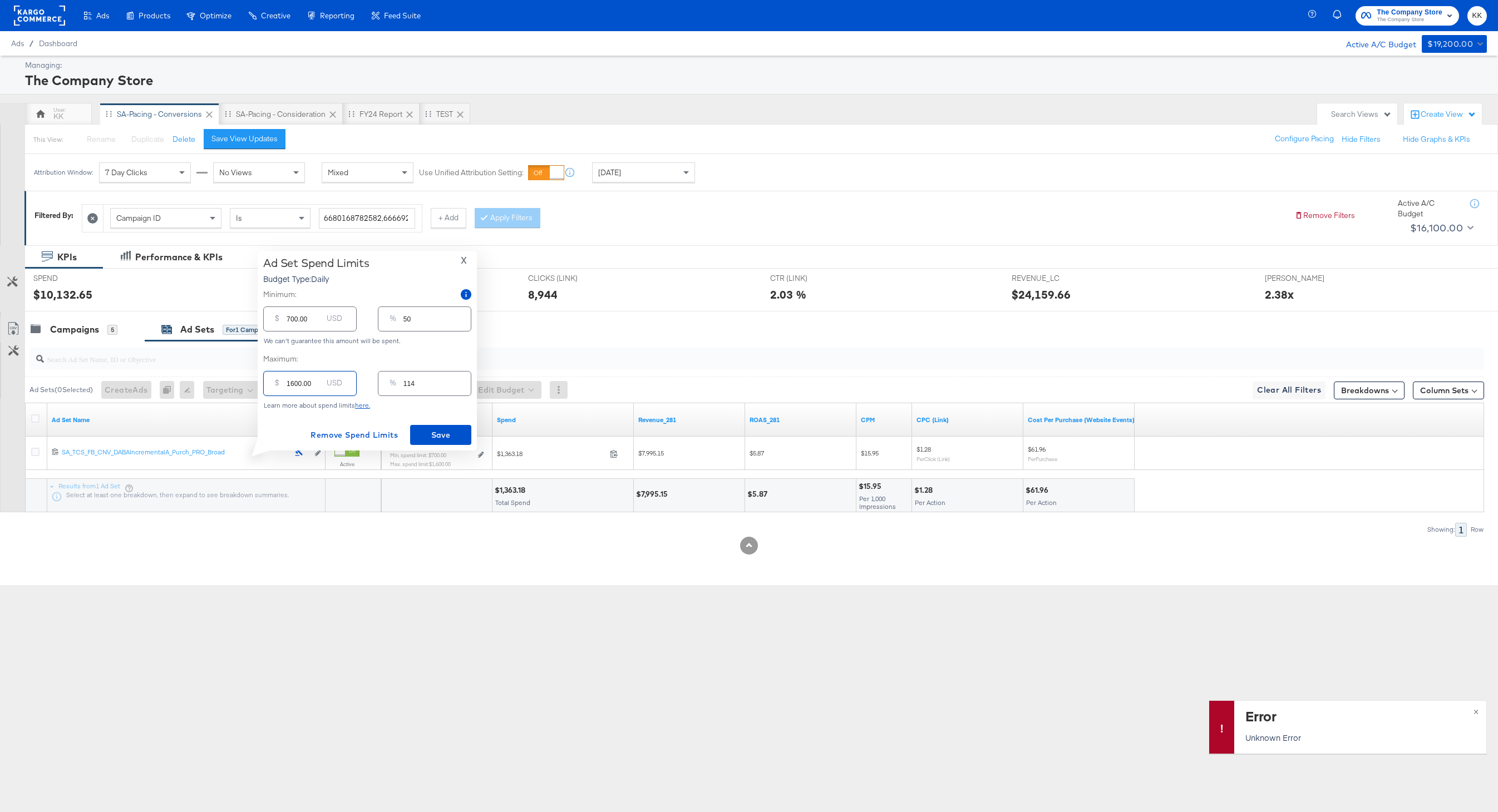
click at [294, 384] on input "1600.00" at bounding box center [304, 379] width 36 height 24
type input "100.00"
type input "7"
type input "1100.00"
type input "79"
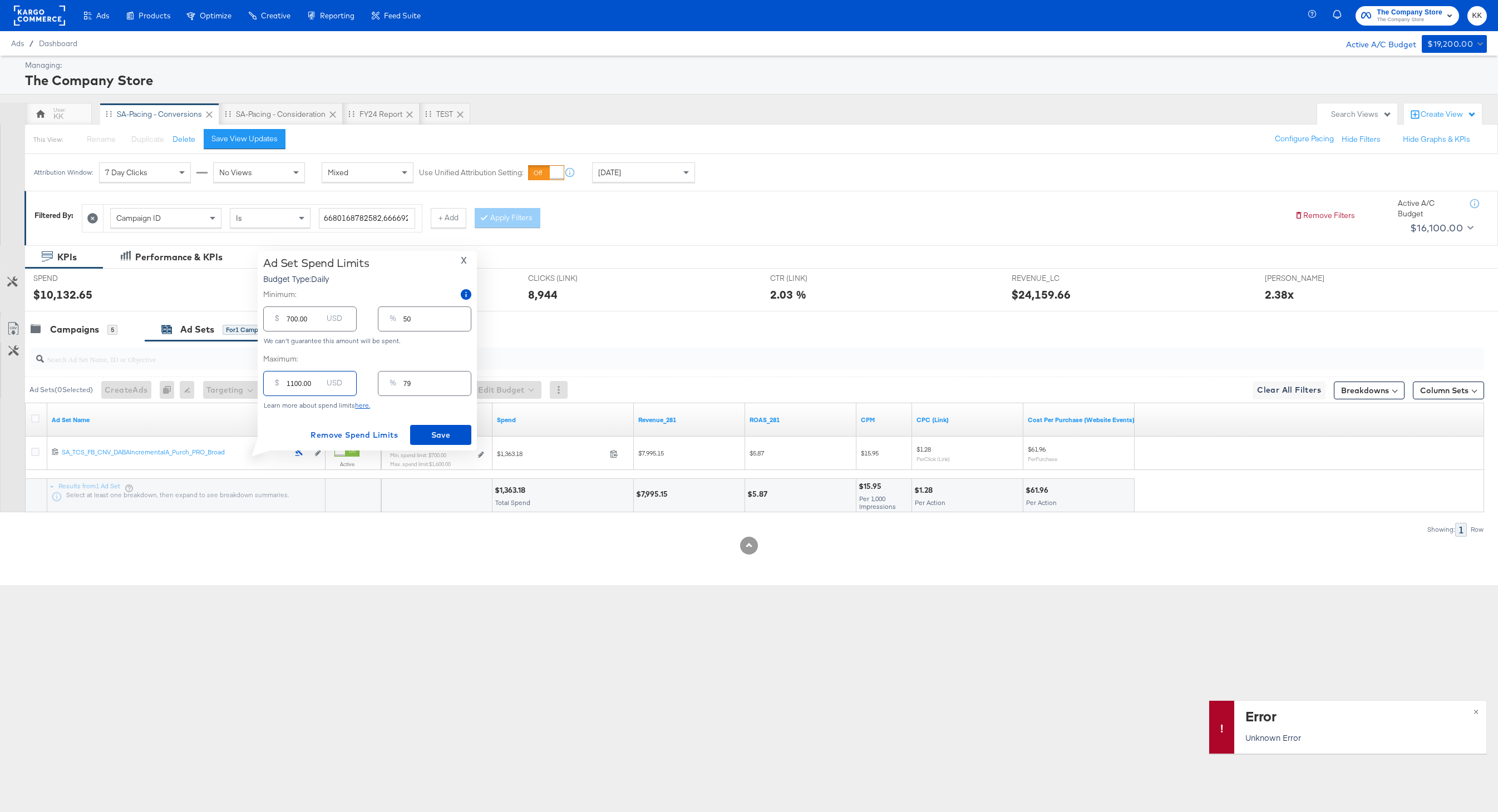
type input "1100.00"
click at [290, 320] on input "700.00" at bounding box center [304, 315] width 36 height 24
type input "00.00"
type input "0"
type input "500.00"
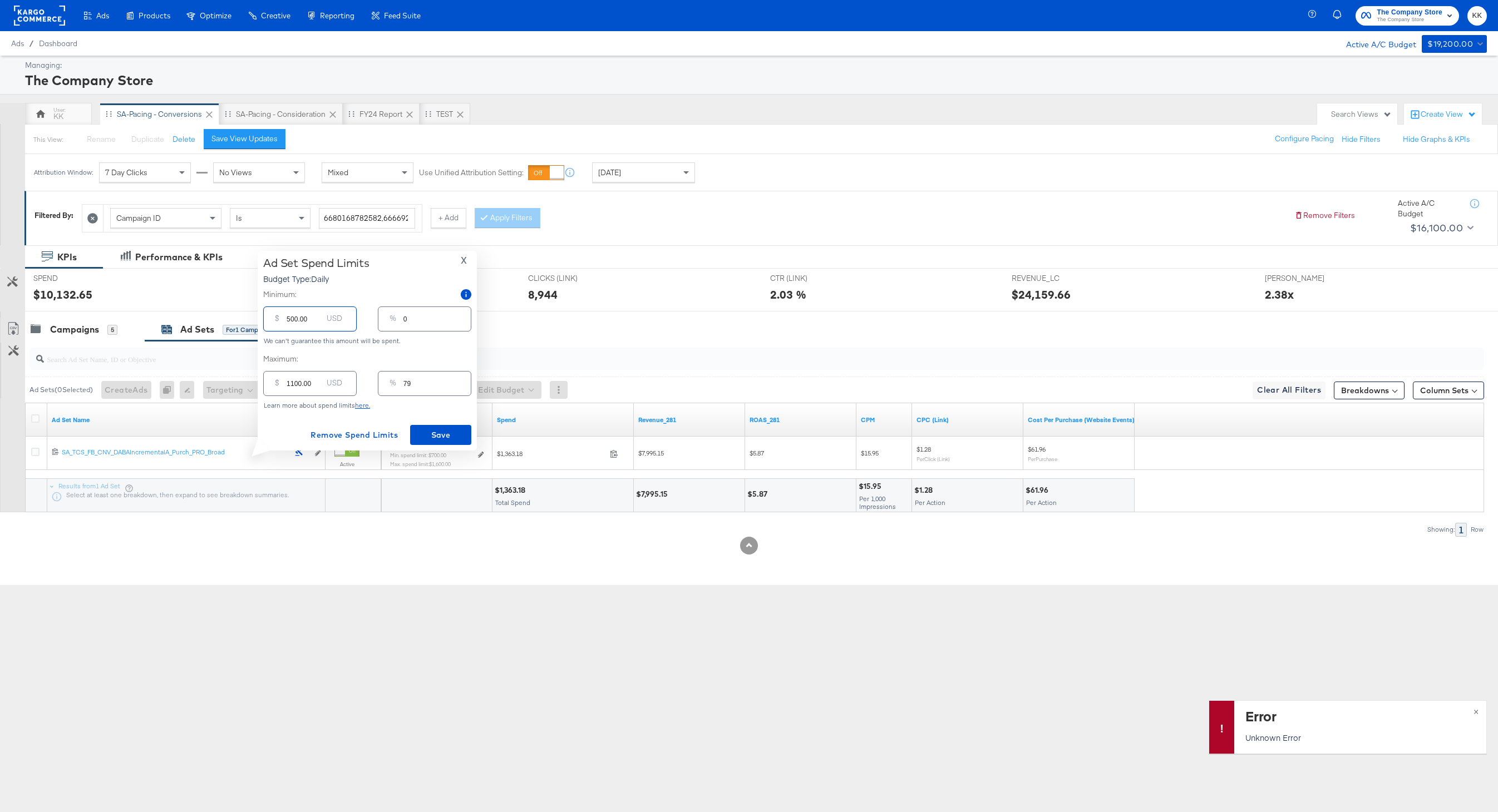
type input "36"
type input "500.00"
click at [449, 444] on button "Save" at bounding box center [441, 435] width 61 height 20
click at [1473, 705] on span "×" at bounding box center [1476, 710] width 5 height 12
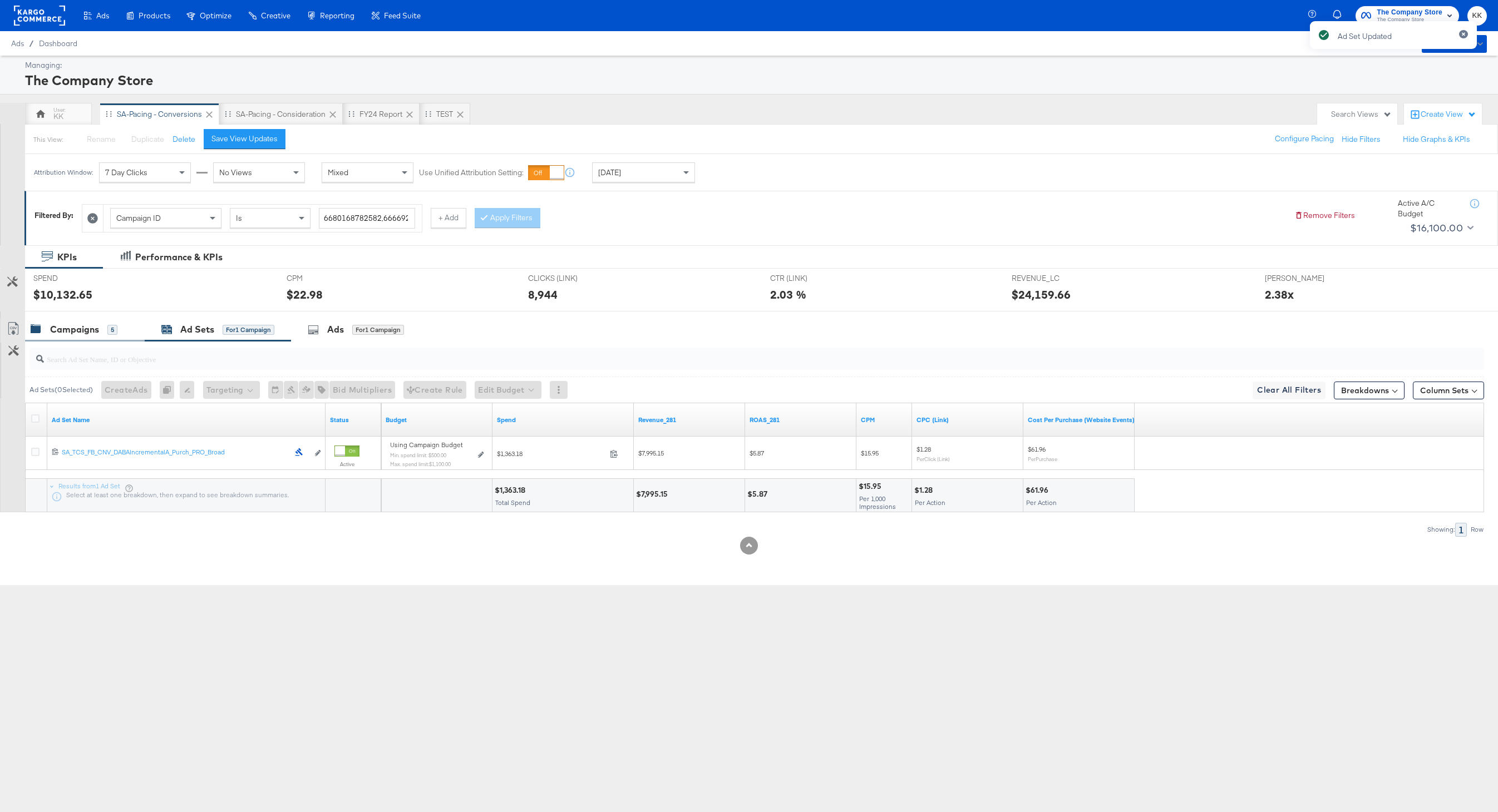
click at [108, 324] on div "5" at bounding box center [113, 329] width 10 height 11
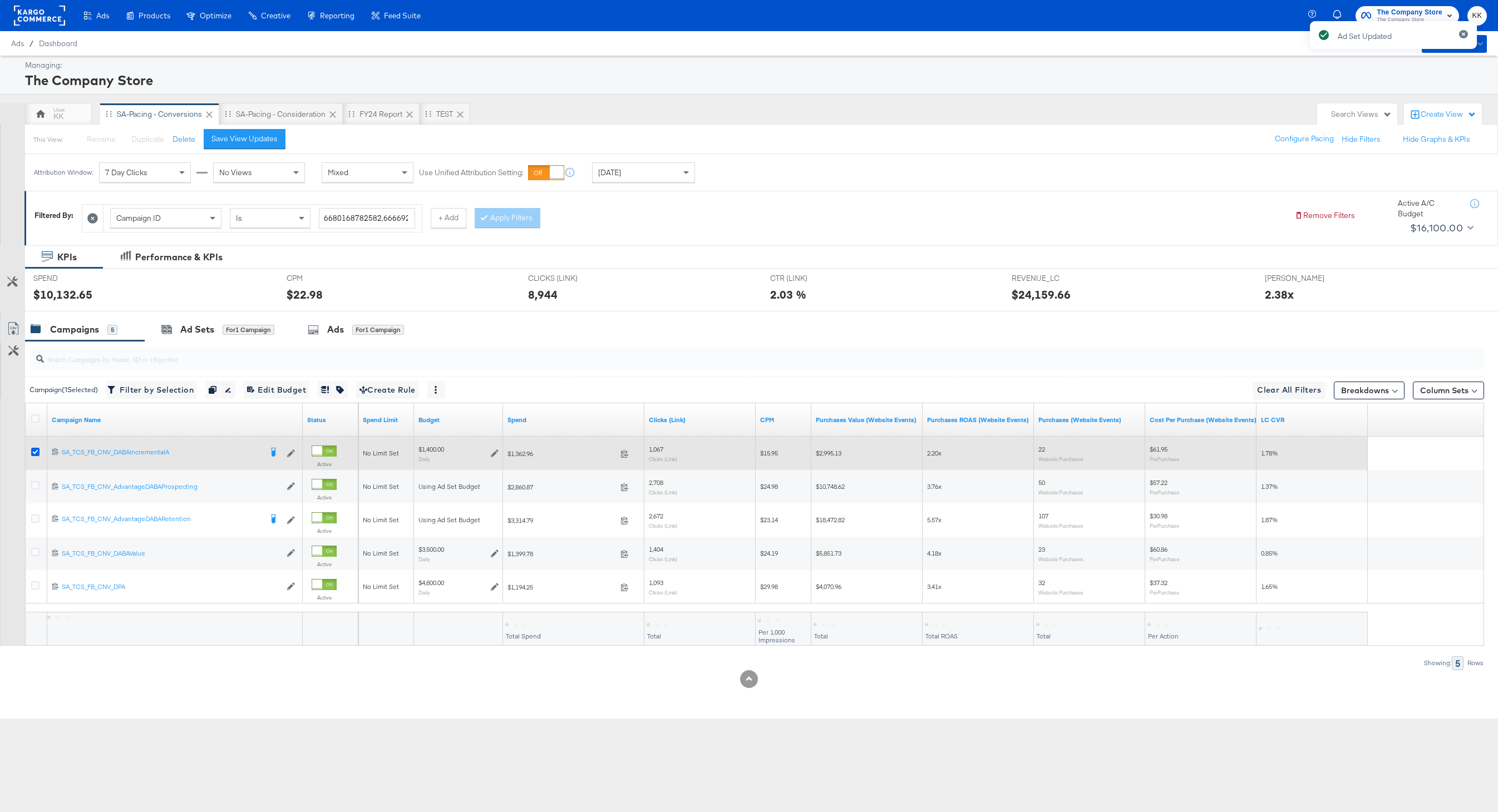
click at [36, 450] on icon at bounding box center [36, 452] width 8 height 8
click at [0, 0] on input "checkbox" at bounding box center [0, 0] width 0 height 0
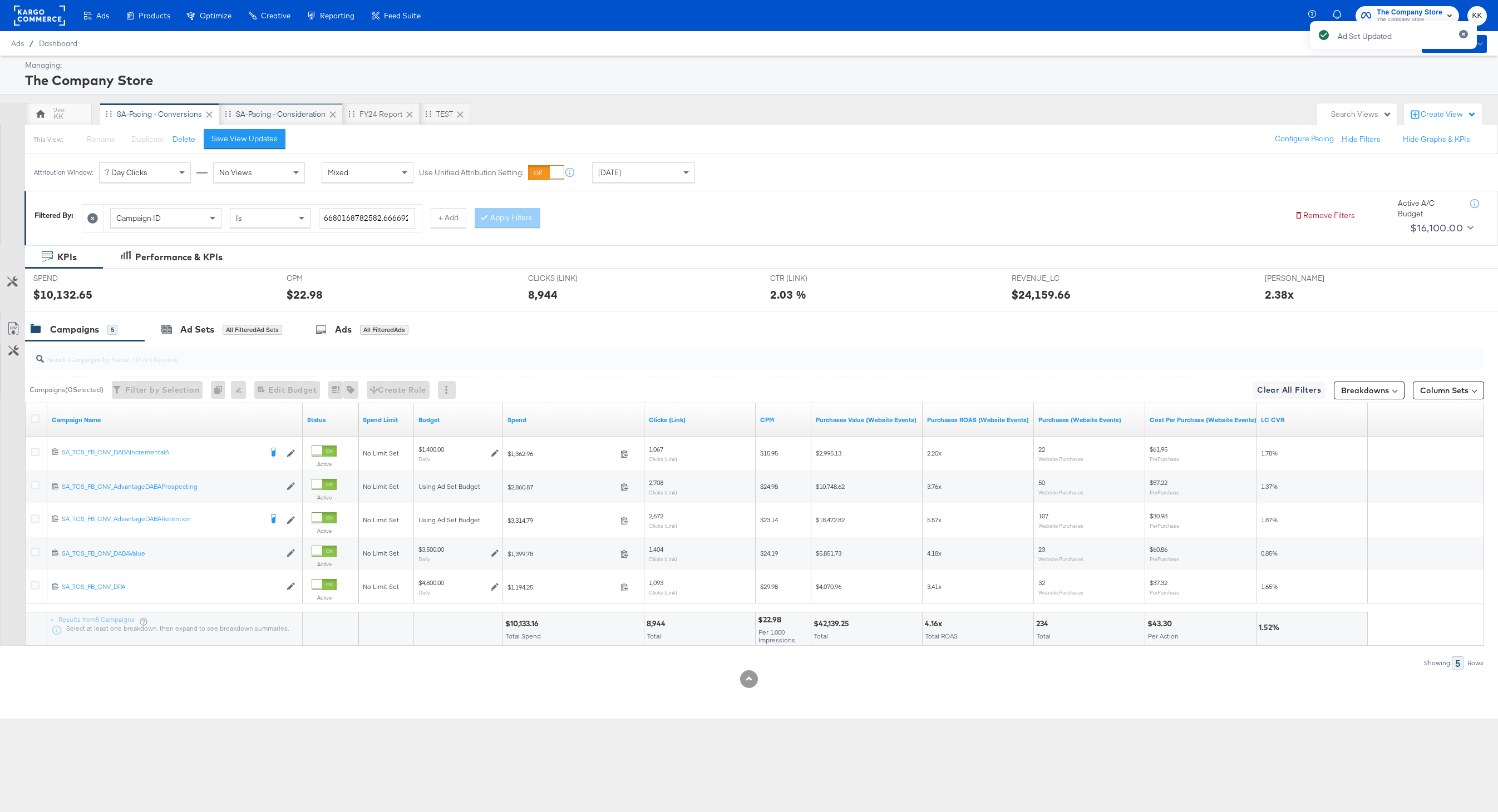
click at [290, 110] on div "SA-Pacing - Consideration" at bounding box center [281, 114] width 89 height 11
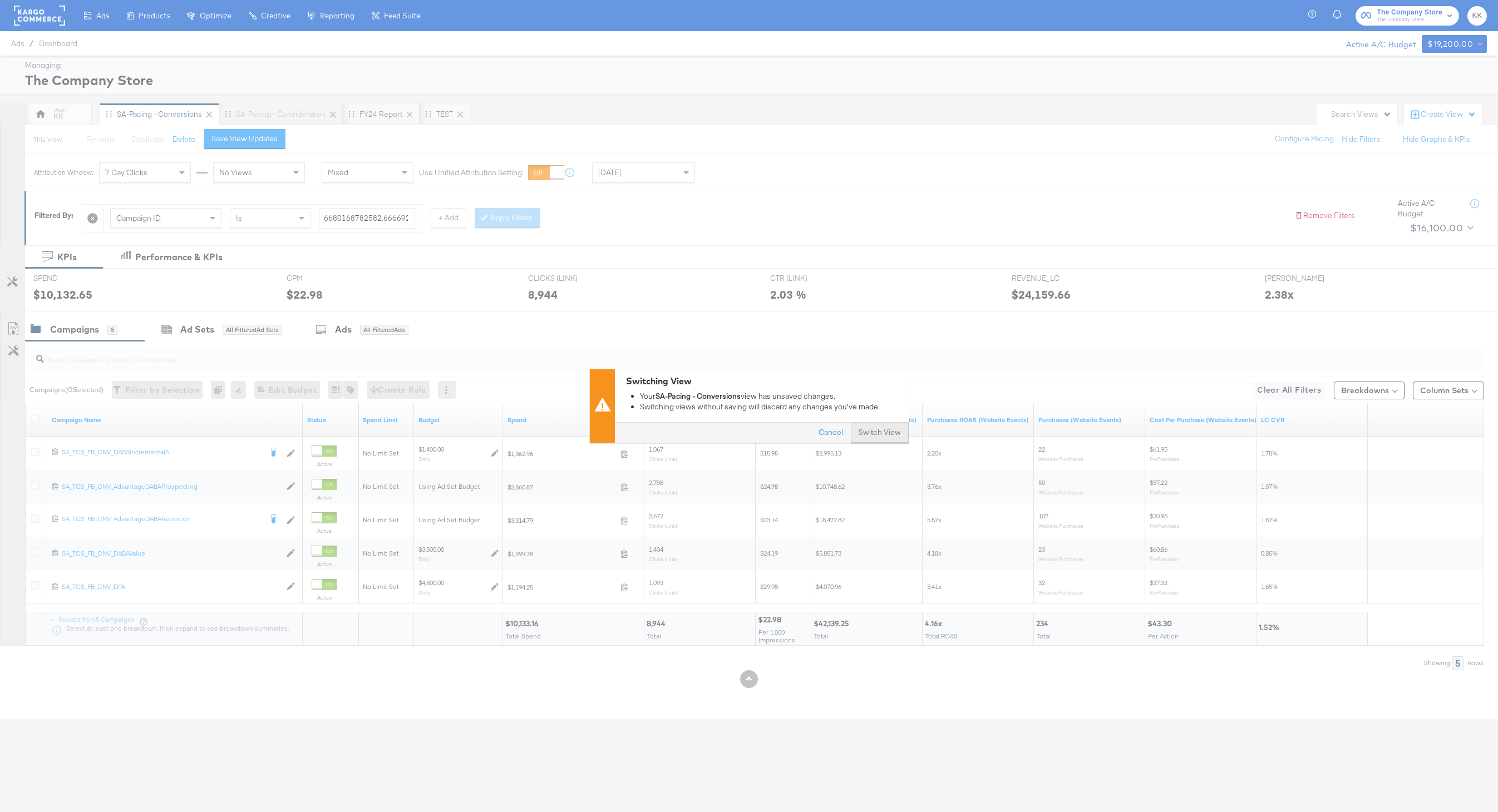
click at [878, 439] on button "Switch View" at bounding box center [880, 433] width 58 height 20
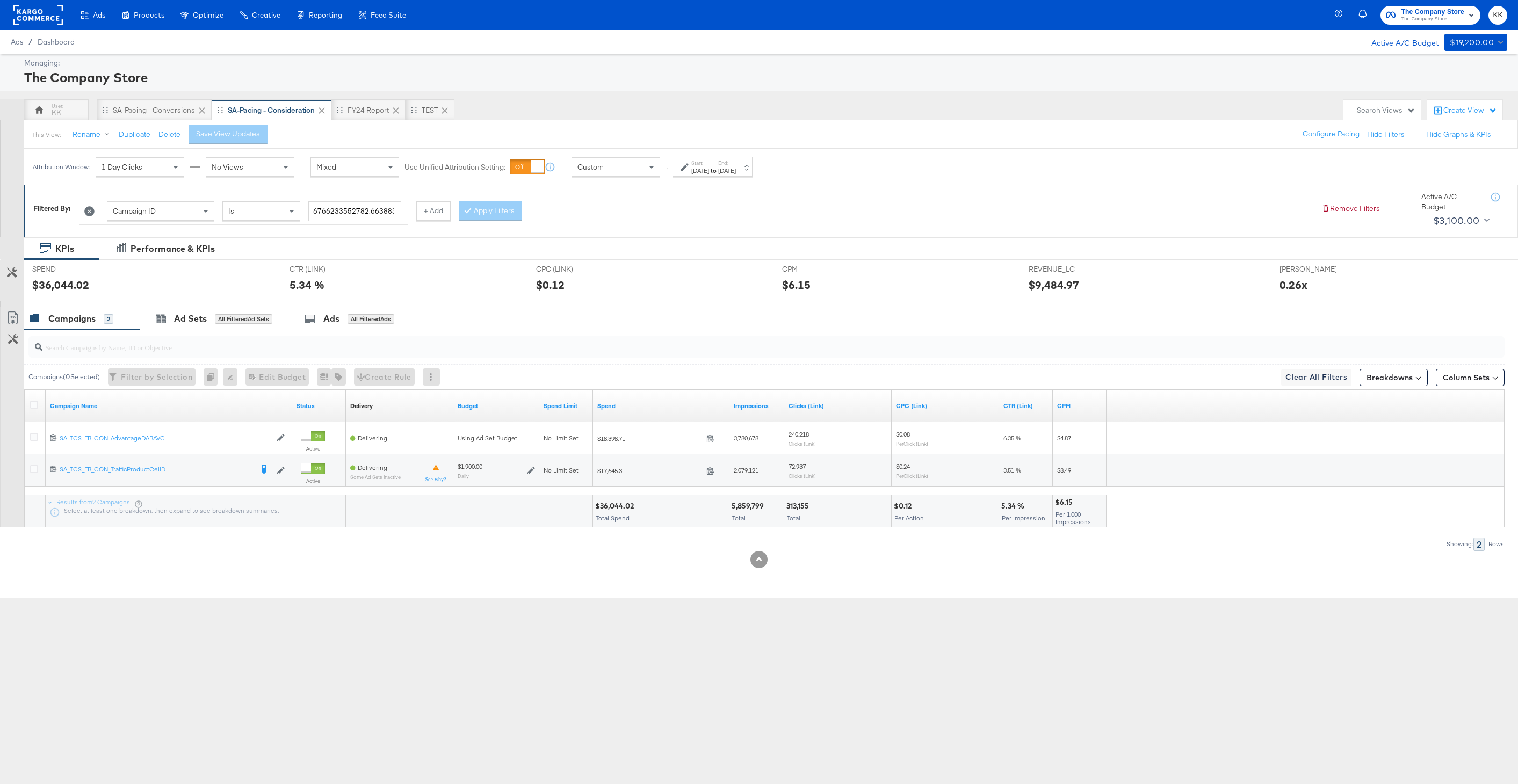
click at [709, 171] on div "[DATE]" at bounding box center [700, 170] width 18 height 9
click at [594, 245] on input "[DATE]" at bounding box center [581, 252] width 116 height 19
click at [554, 365] on td "29" at bounding box center [554, 366] width 18 height 15
type input "[DATE]"
click at [691, 259] on input "[DATE]" at bounding box center [707, 252] width 113 height 19
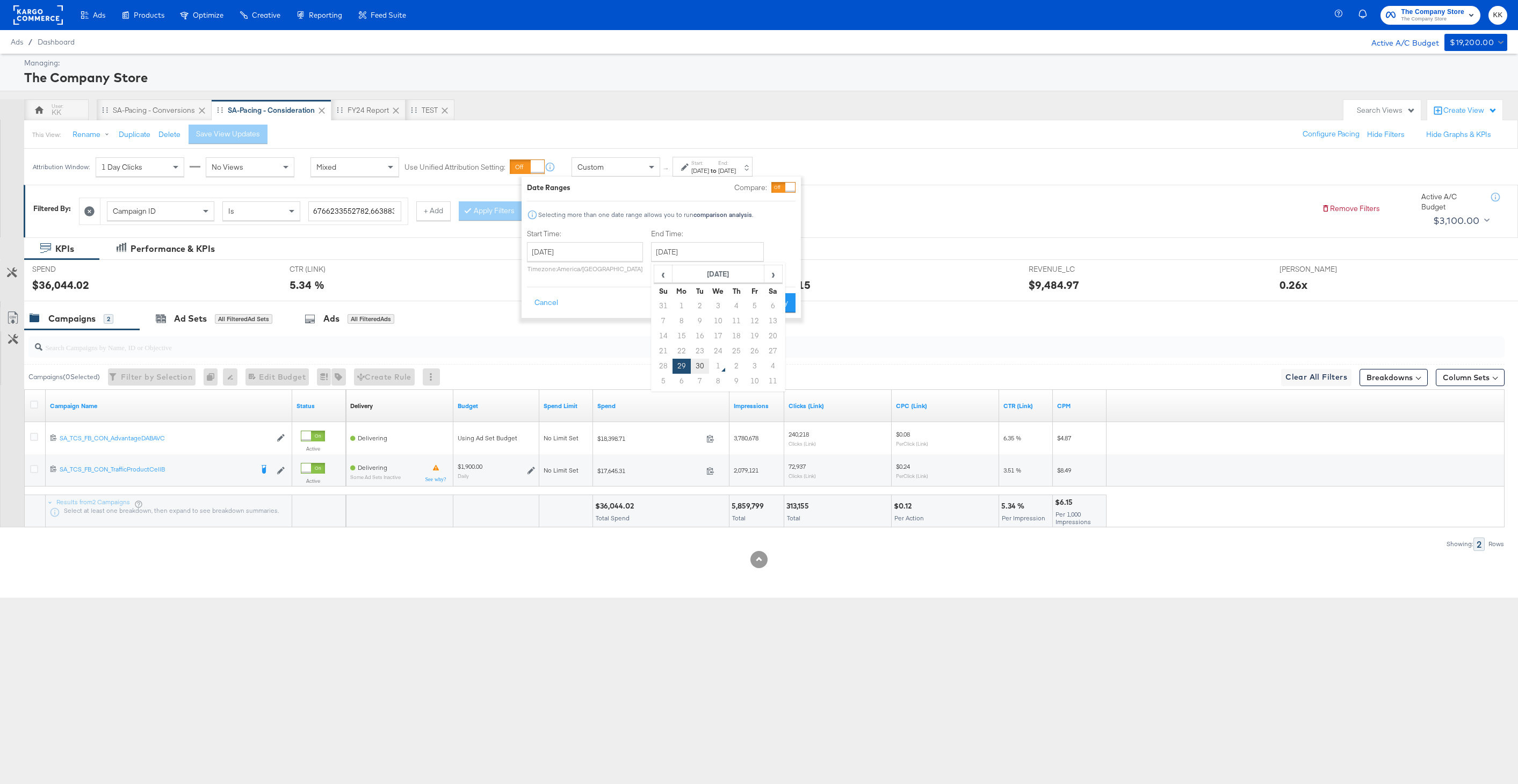
click at [696, 365] on td "30" at bounding box center [699, 366] width 18 height 15
type input "[DATE]"
click at [789, 297] on button "Apply" at bounding box center [779, 303] width 34 height 19
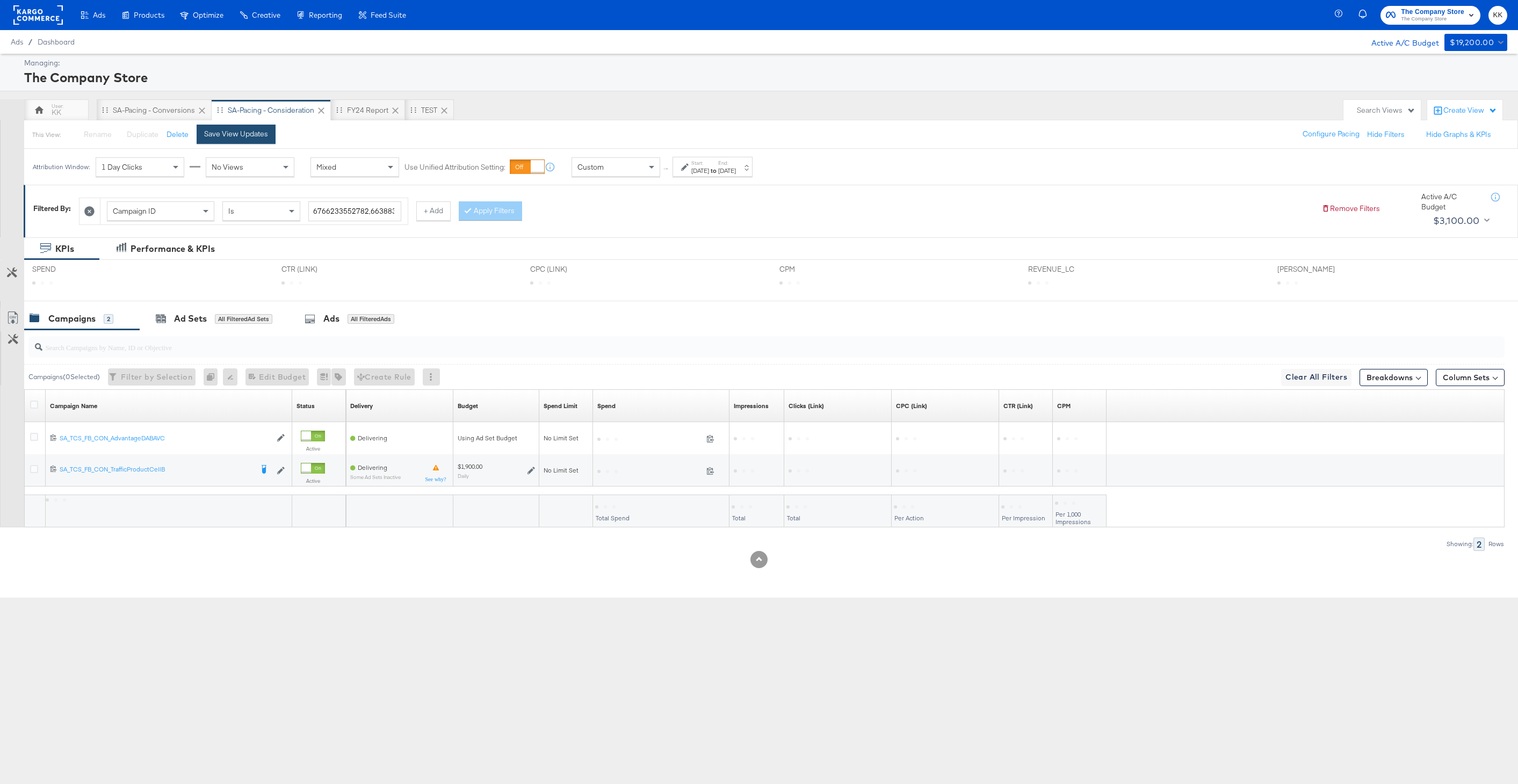
click at [264, 130] on div "Save View Updates" at bounding box center [236, 133] width 64 height 10
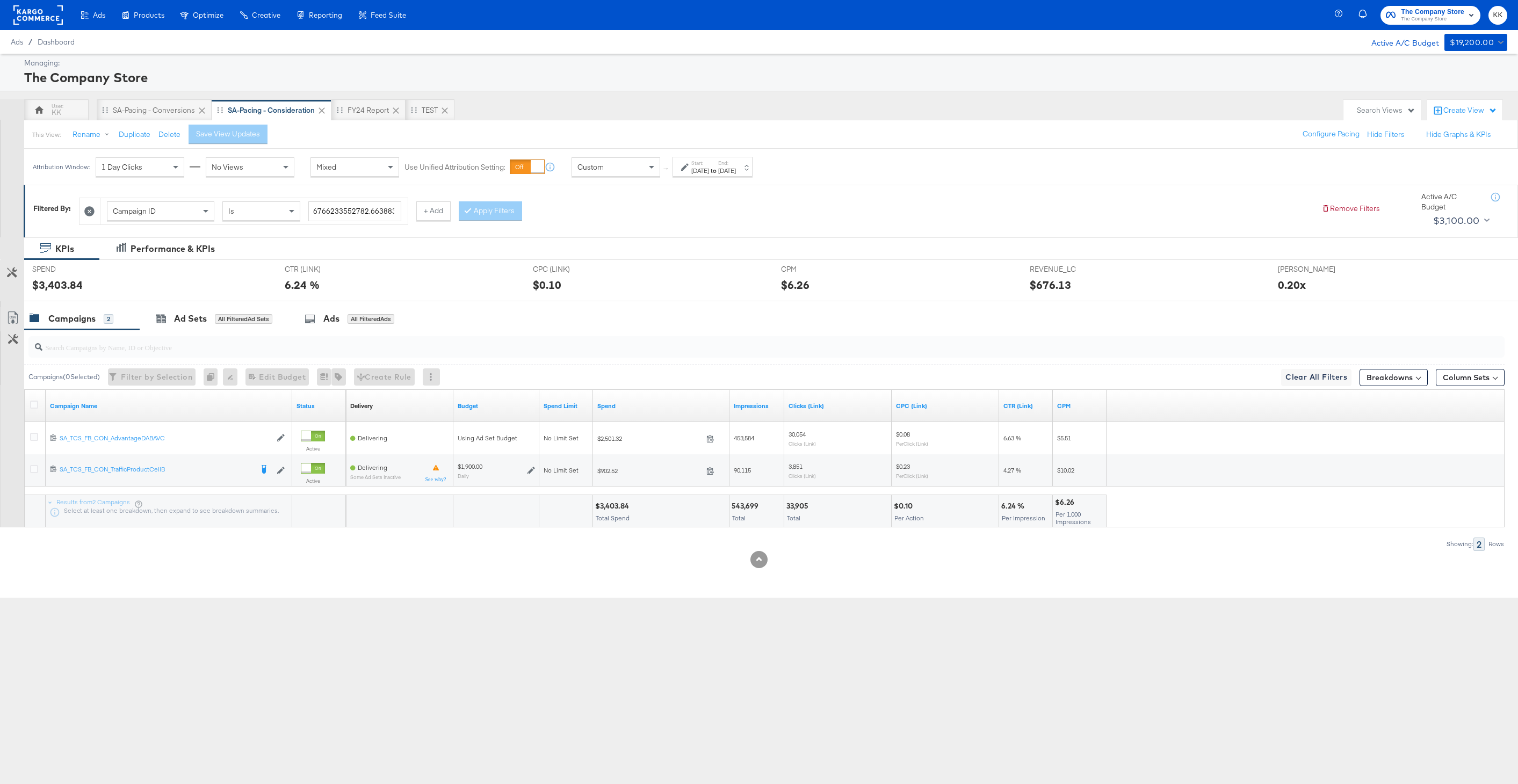
click at [614, 503] on div "$3,403.84" at bounding box center [614, 506] width 37 height 10
click at [614, 503] on div "Customize KPIs Export as CSV Campaign Name Status Delivery Sorting Unavailable …" at bounding box center [752, 458] width 1505 height 138
copy div "3,403.84"
click at [165, 107] on div "SA-Pacing - Conversions" at bounding box center [153, 110] width 82 height 10
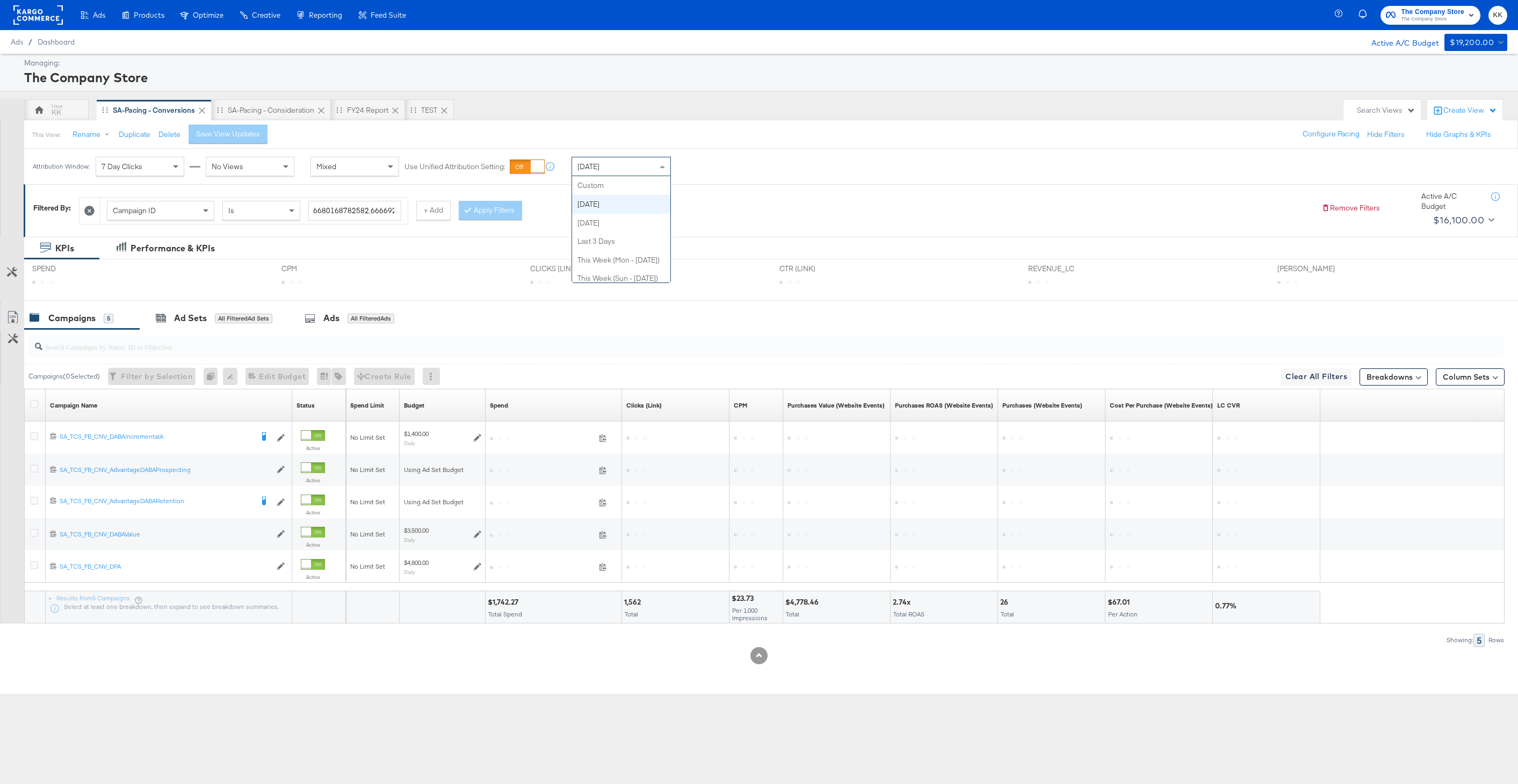
click at [651, 170] on div "[DATE]" at bounding box center [621, 166] width 98 height 18
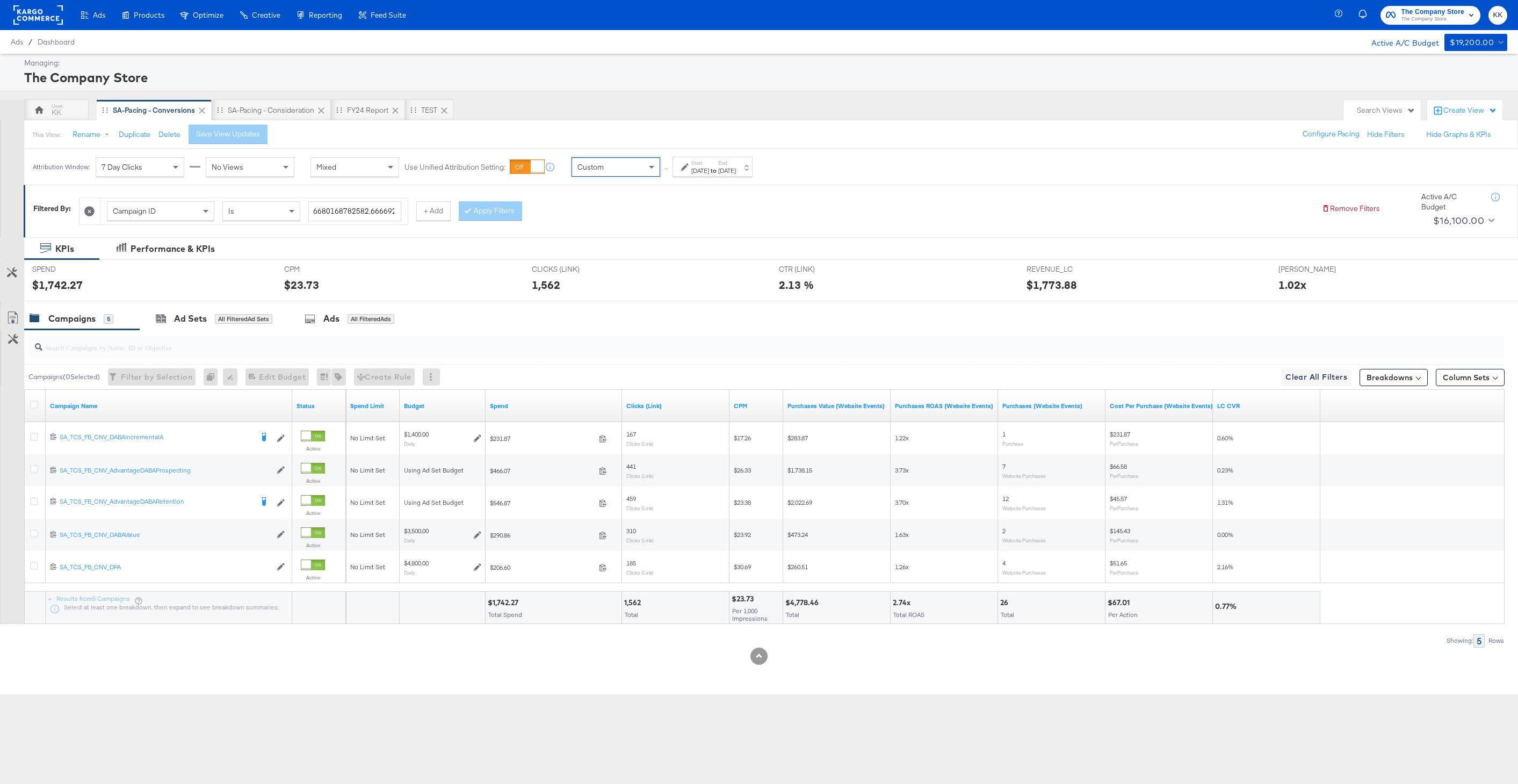
click at [698, 173] on div "[DATE]" at bounding box center [700, 170] width 18 height 9
click at [614, 253] on input "[DATE]" at bounding box center [575, 252] width 116 height 19
click at [547, 305] on td "29" at bounding box center [548, 306] width 18 height 15
type input "[DATE]"
click at [683, 249] on input "[DATE]" at bounding box center [703, 252] width 113 height 19
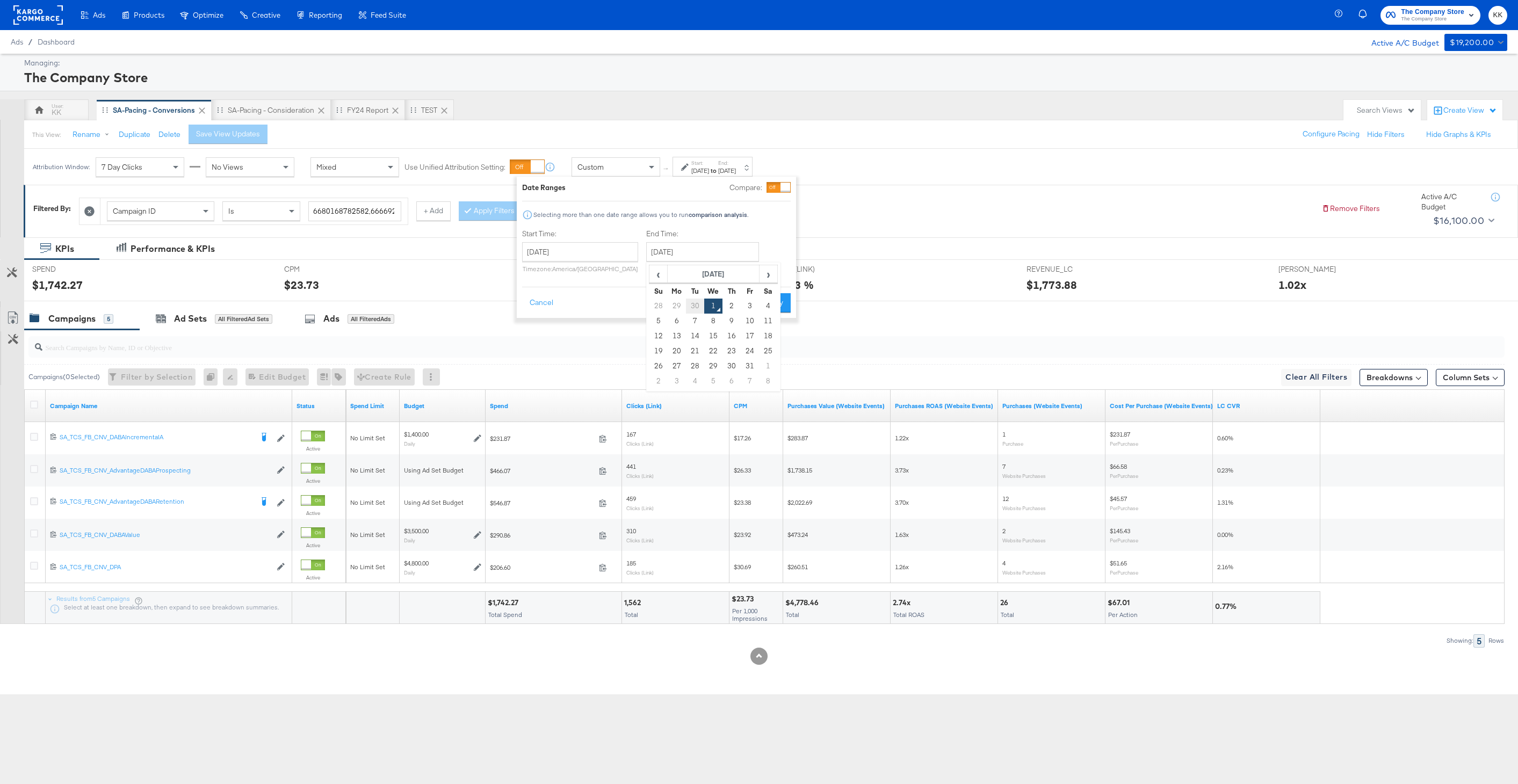
click at [687, 305] on td "30" at bounding box center [695, 306] width 18 height 15
type input "[DATE]"
click at [766, 296] on button "Apply" at bounding box center [779, 303] width 34 height 19
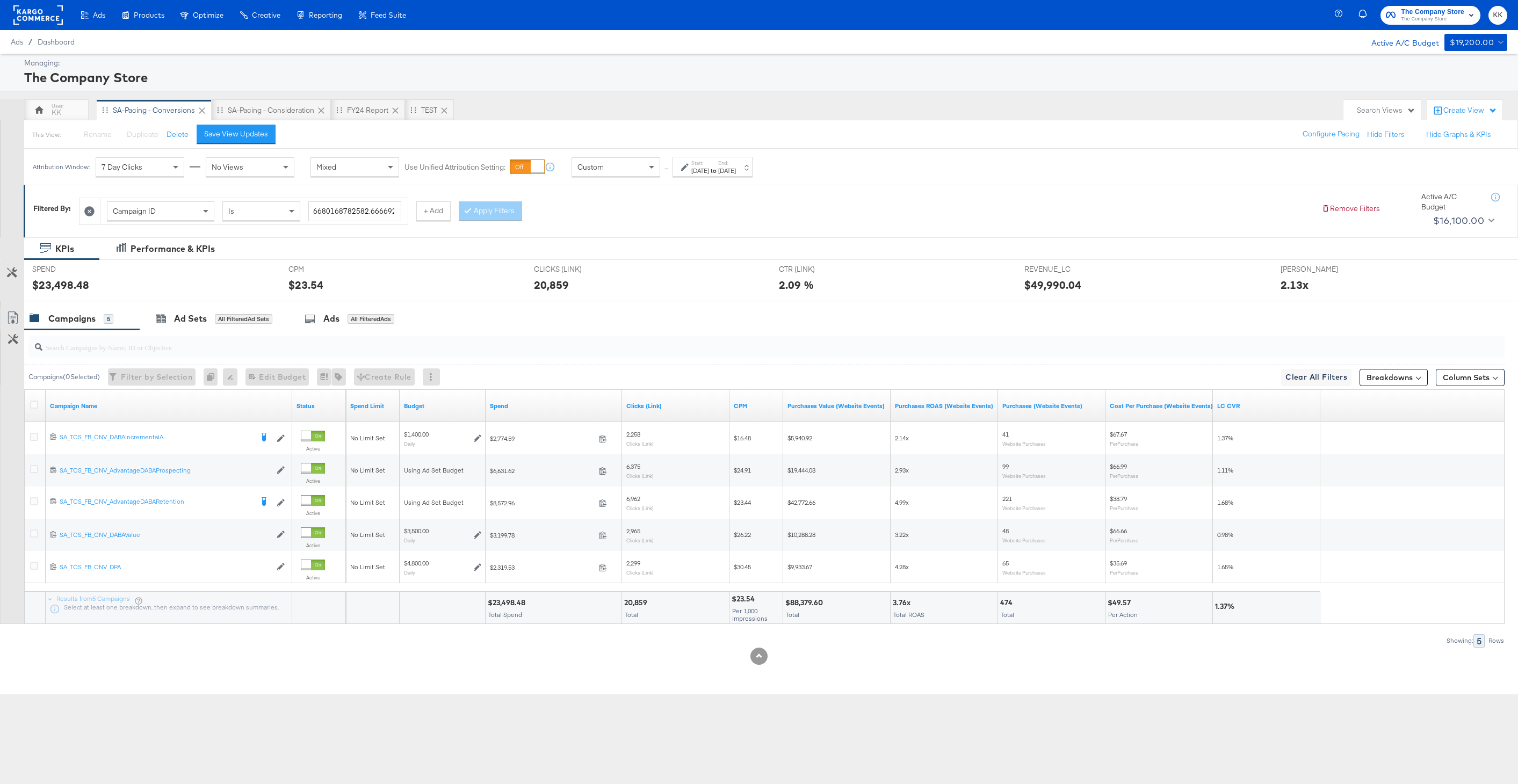
click at [504, 607] on div "$23,498.48" at bounding box center [508, 603] width 41 height 10
copy div "23,498.48"
click at [70, 106] on div "KK" at bounding box center [56, 109] width 65 height 22
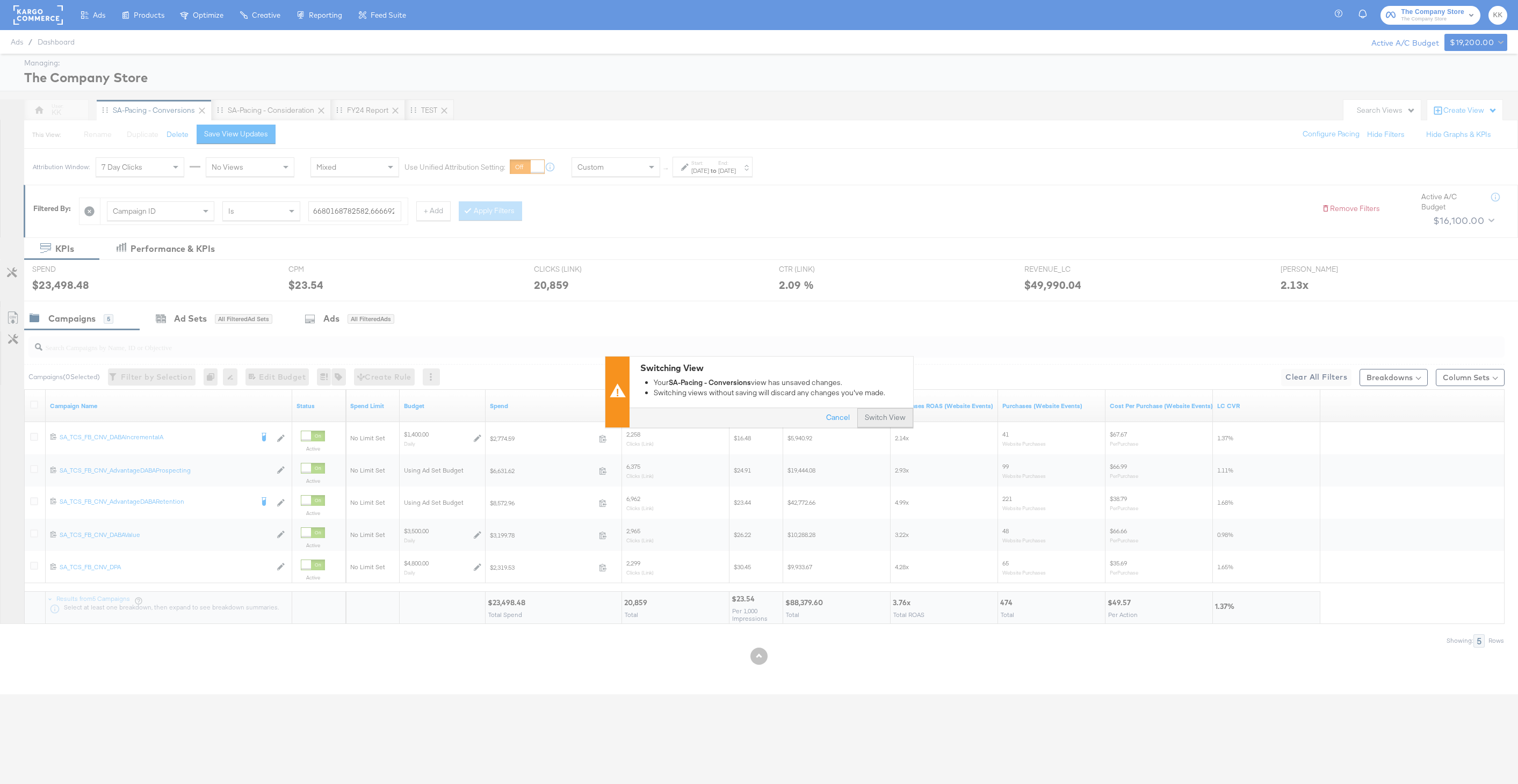
click at [890, 417] on button "Switch View" at bounding box center [886, 418] width 56 height 19
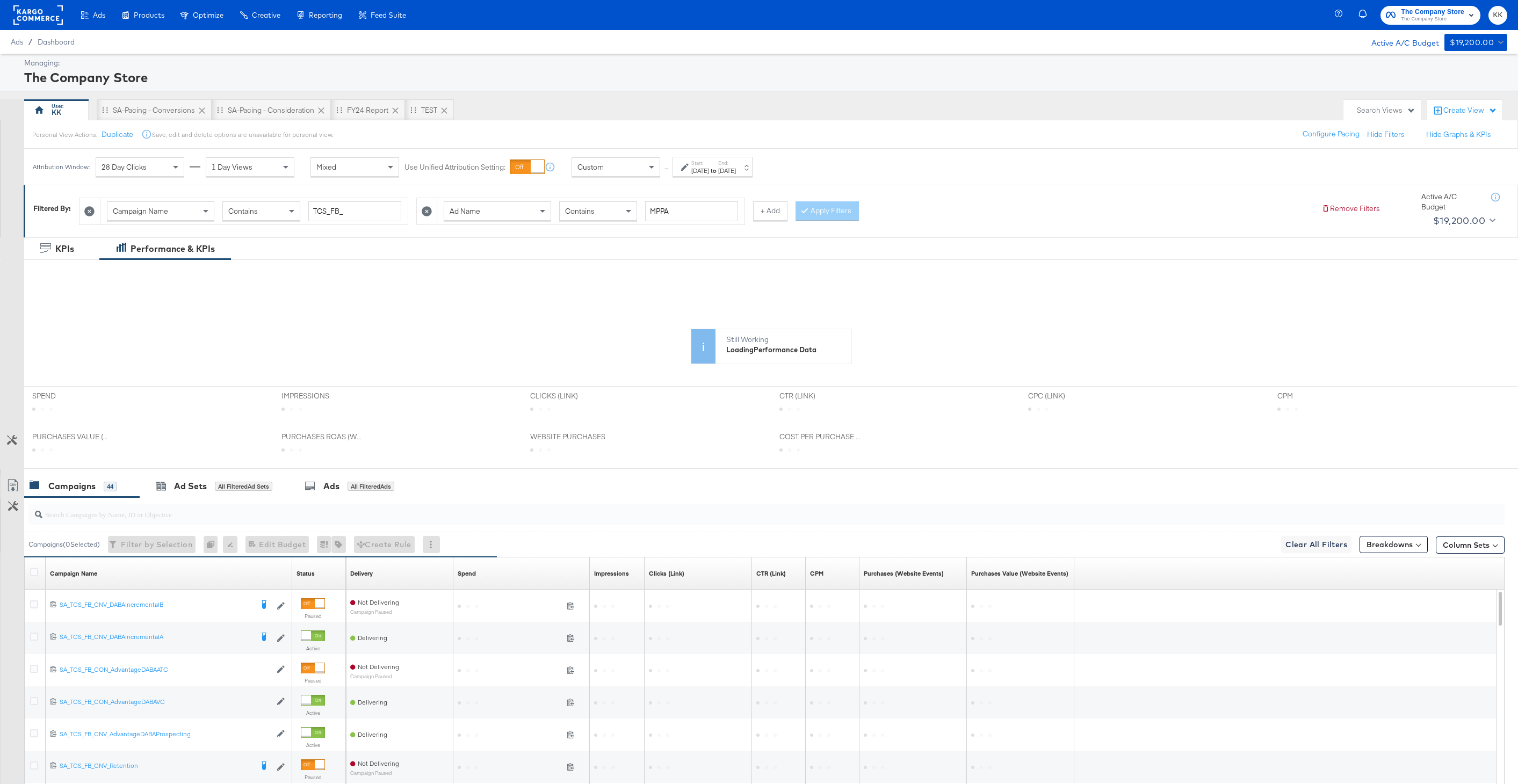
click at [422, 209] on icon at bounding box center [427, 211] width 10 height 10
click at [460, 209] on button "Apply Filters" at bounding box center [490, 211] width 63 height 19
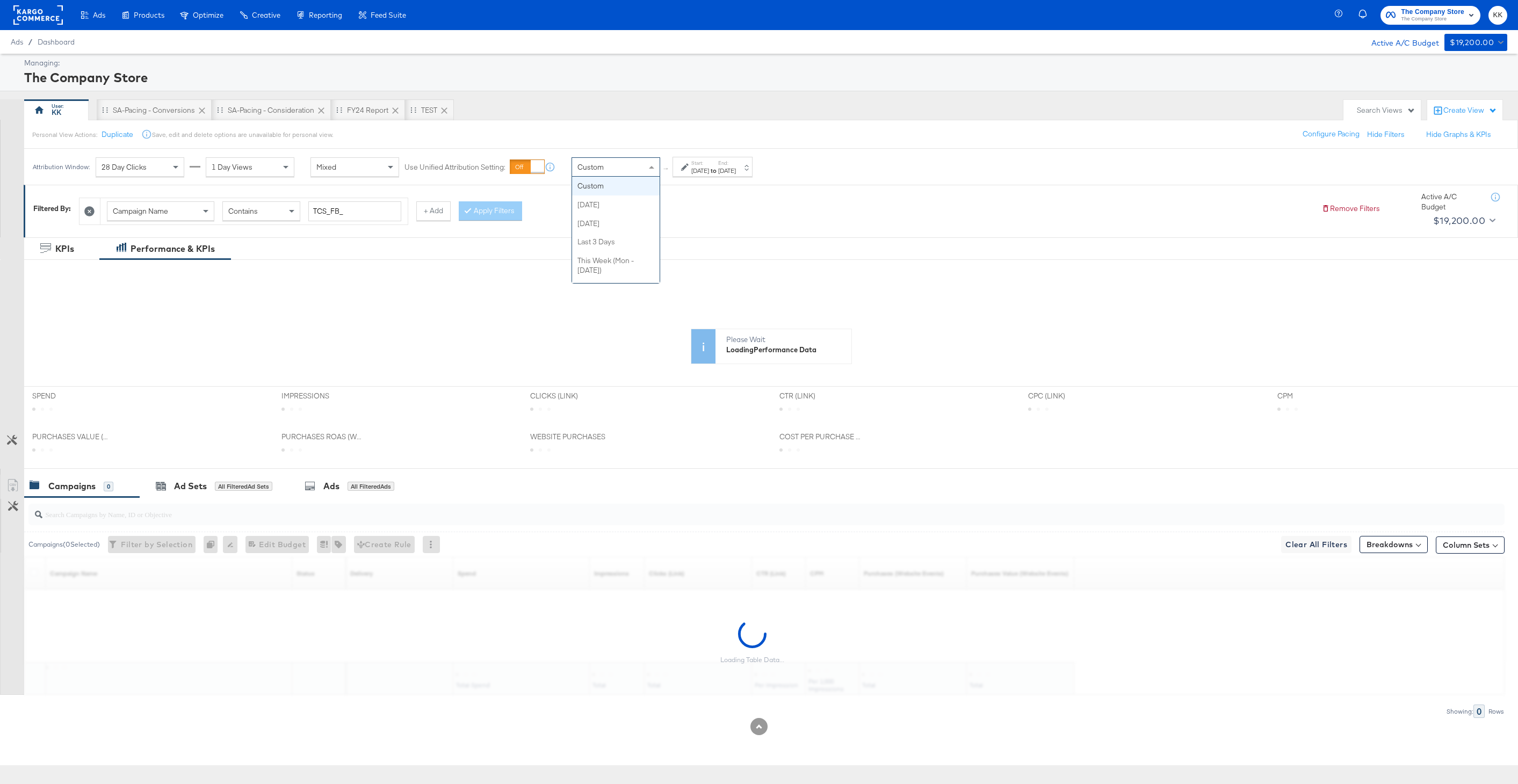
click at [619, 169] on div "Custom" at bounding box center [616, 167] width 88 height 18
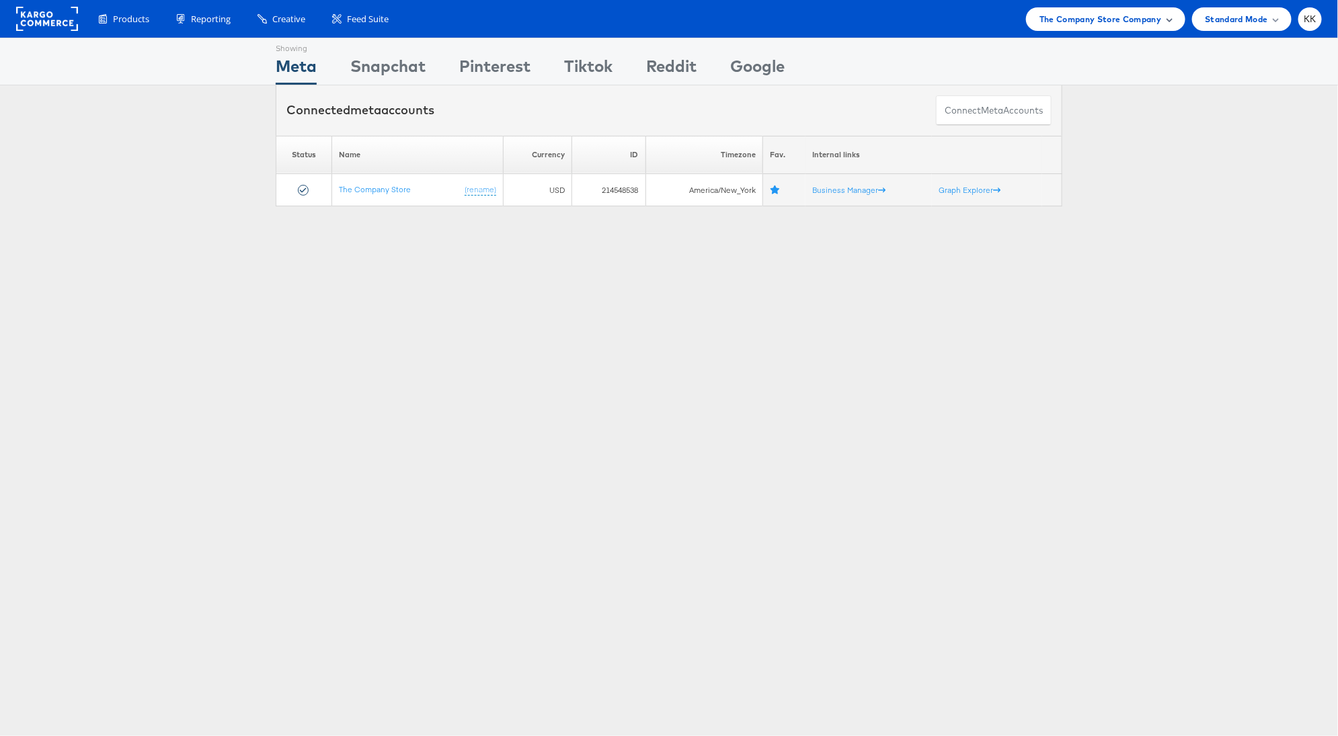
click at [1096, 26] on div "The Company Store Company" at bounding box center [1105, 19] width 159 height 24
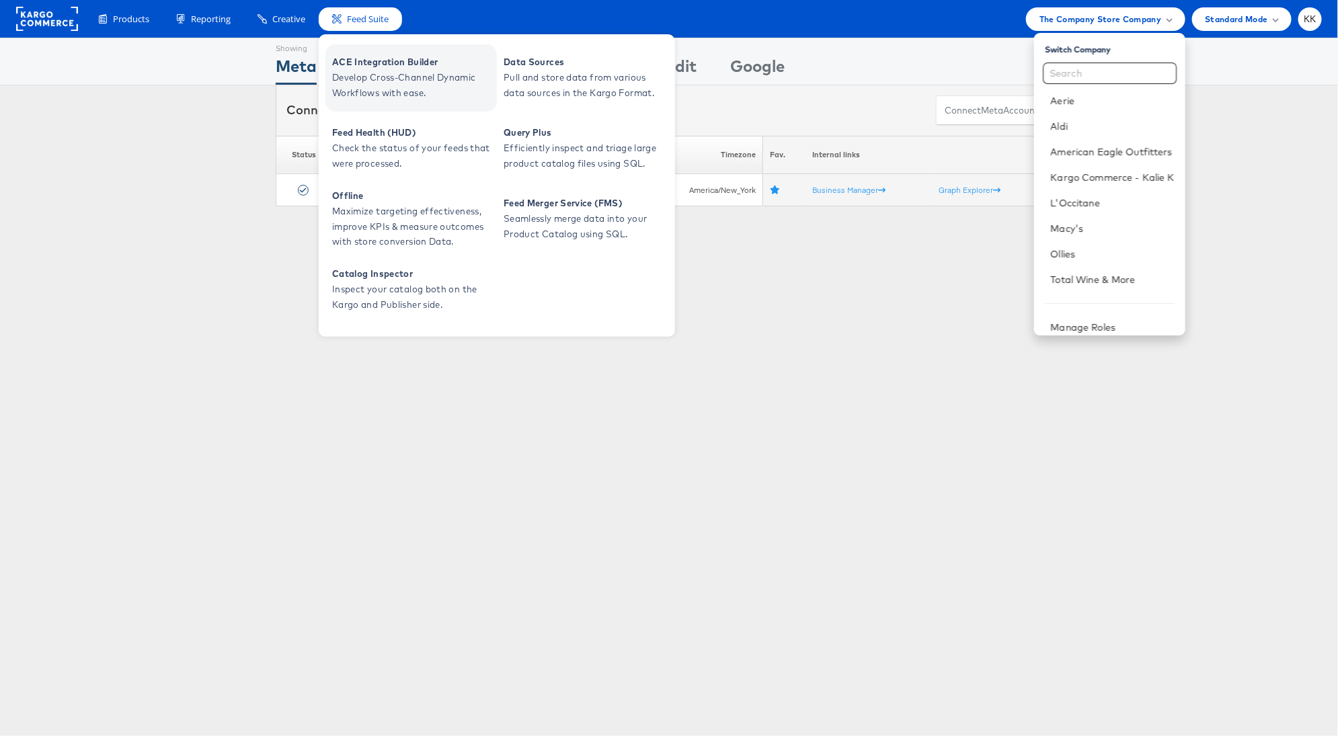
click at [354, 85] on span "Develop Cross-Channel Dynamic Workflows with ease." at bounding box center [412, 85] width 161 height 31
